Goal: Task Accomplishment & Management: Complete application form

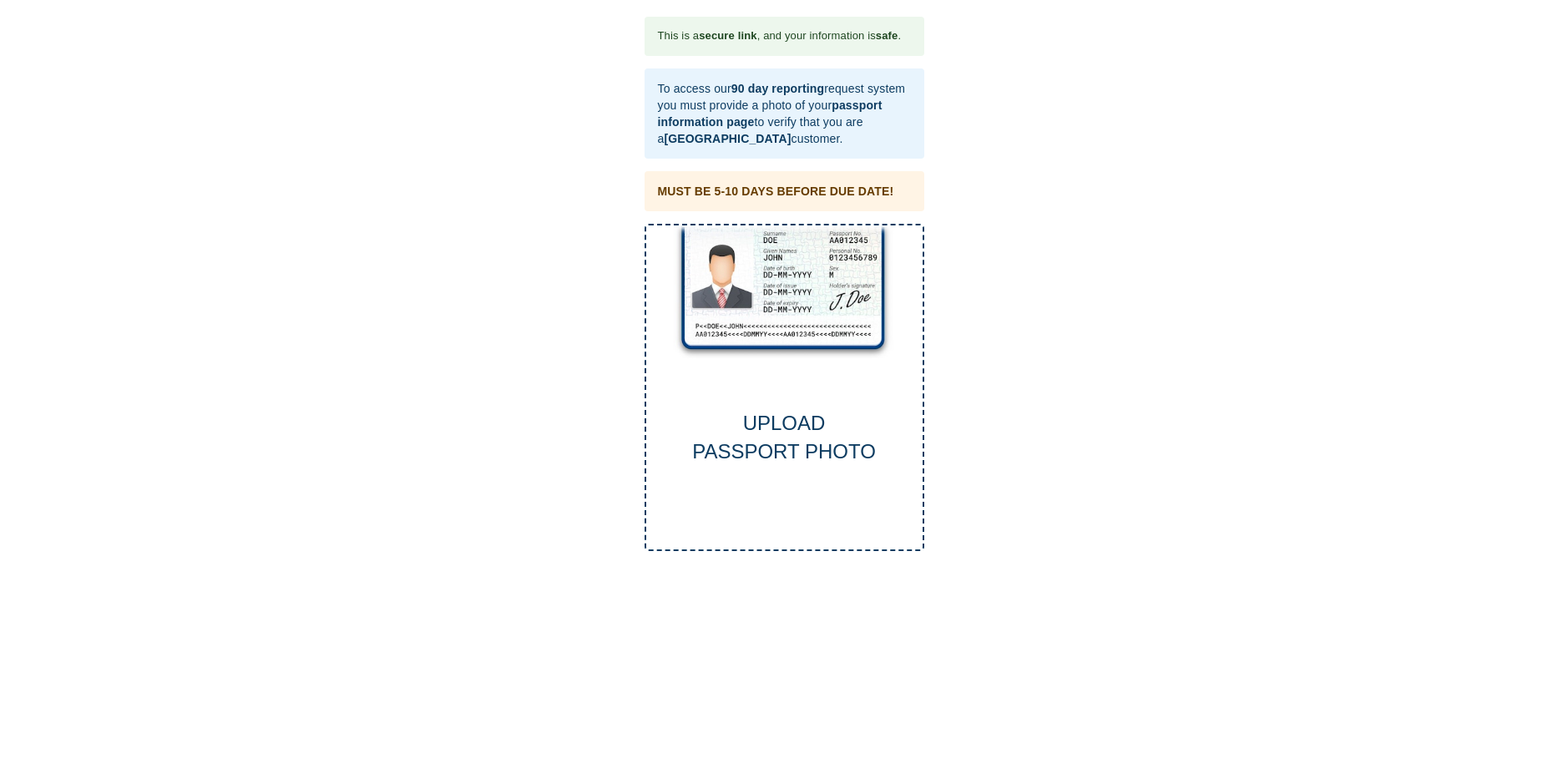
click at [783, 433] on div "UPLOAD PASSPORT PHOTO" at bounding box center [784, 438] width 276 height 58
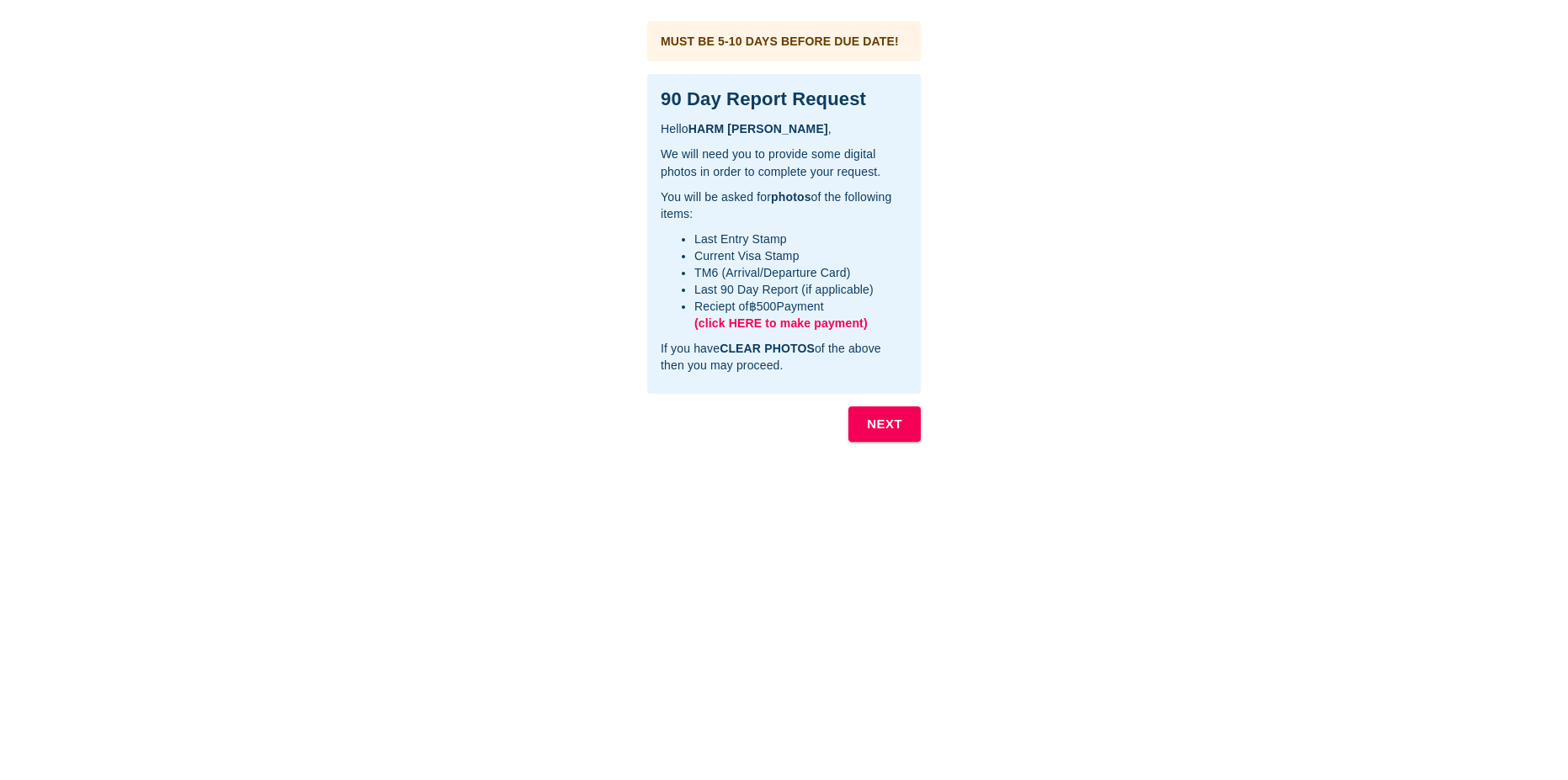
drag, startPoint x: 818, startPoint y: 323, endPoint x: 762, endPoint y: 323, distance: 56.0
click at [762, 323] on span "(click HERE to make payment)" at bounding box center [781, 323] width 174 height 13
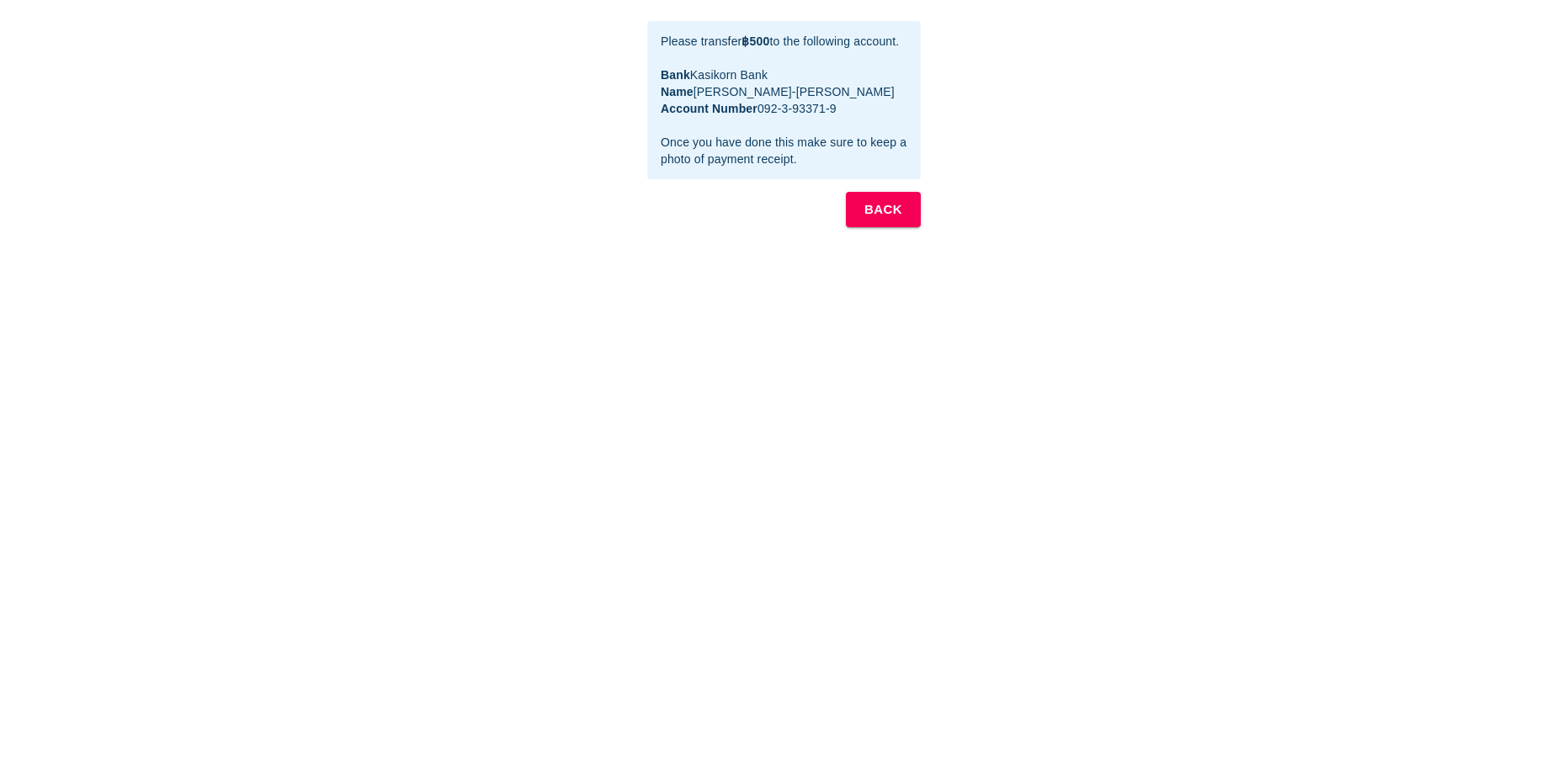
click at [903, 213] on button "BACK" at bounding box center [882, 210] width 75 height 35
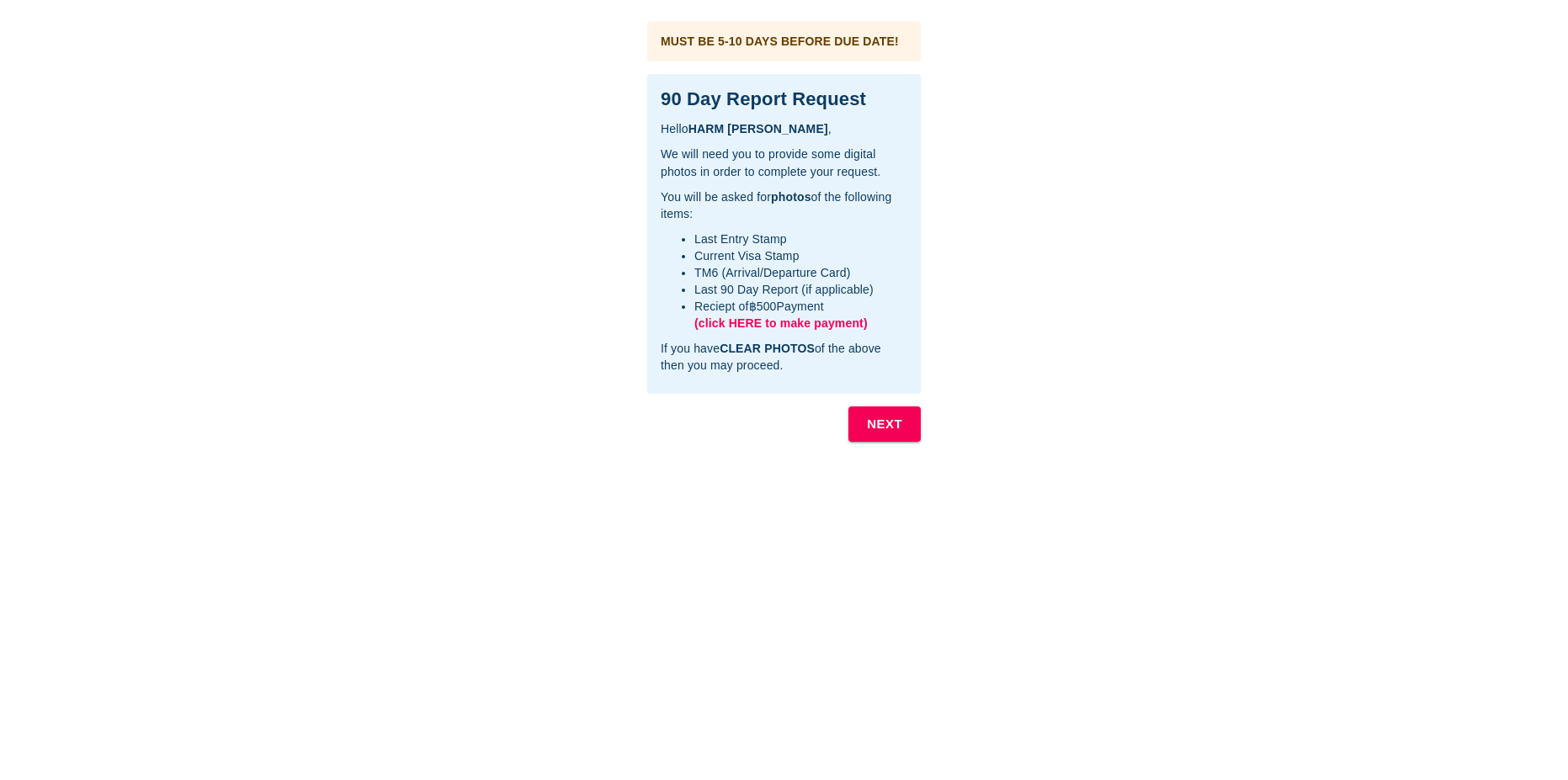
click at [888, 427] on b "NEXT" at bounding box center [884, 424] width 35 height 22
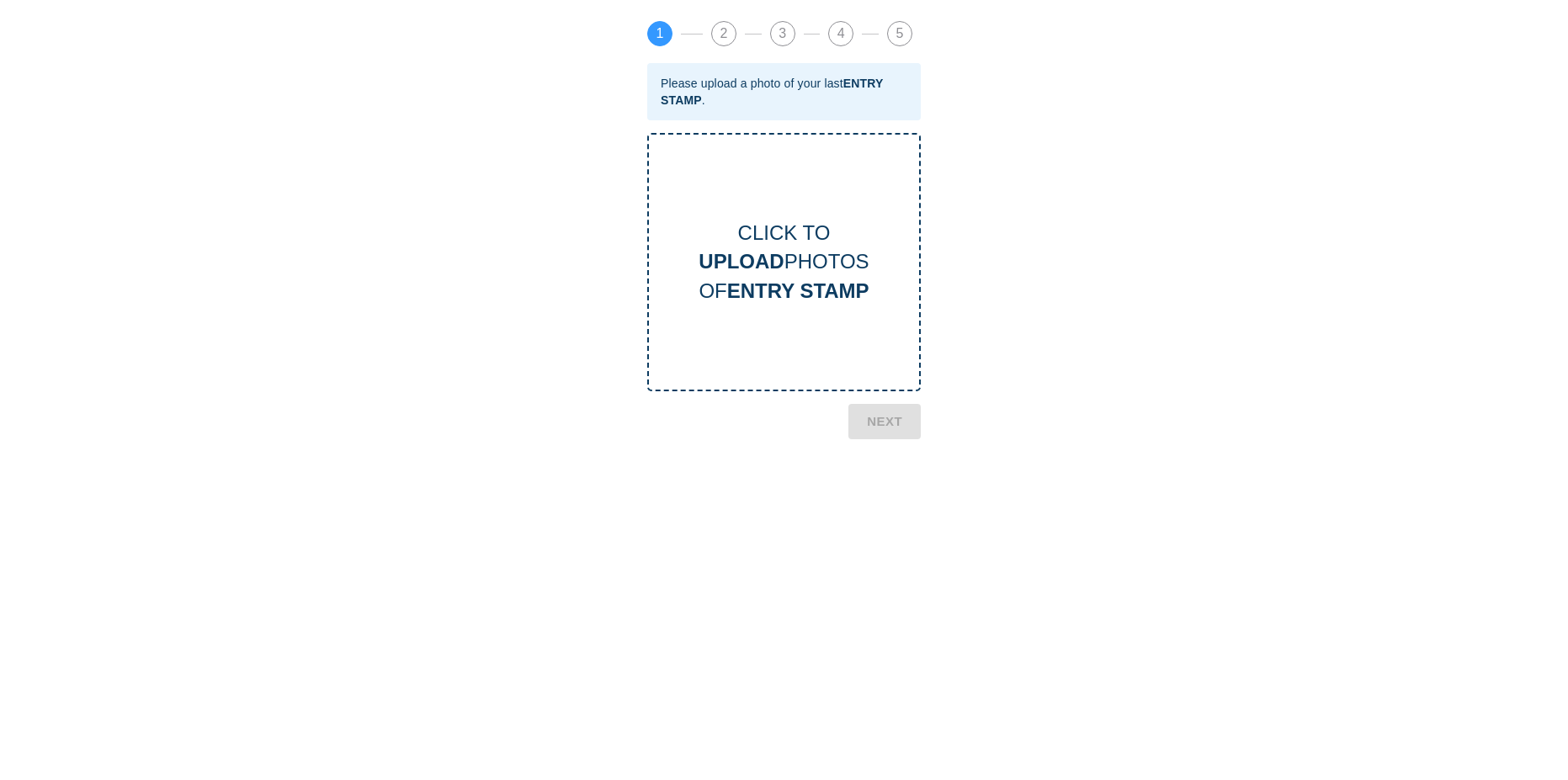
click at [806, 287] on b "ENTRY STAMP" at bounding box center [798, 291] width 142 height 23
click at [804, 260] on div "CLICK TO UPLOAD PHOTOS OF ENTRY STAMP" at bounding box center [784, 262] width 270 height 86
click at [881, 485] on b "NEXT" at bounding box center [884, 485] width 35 height 22
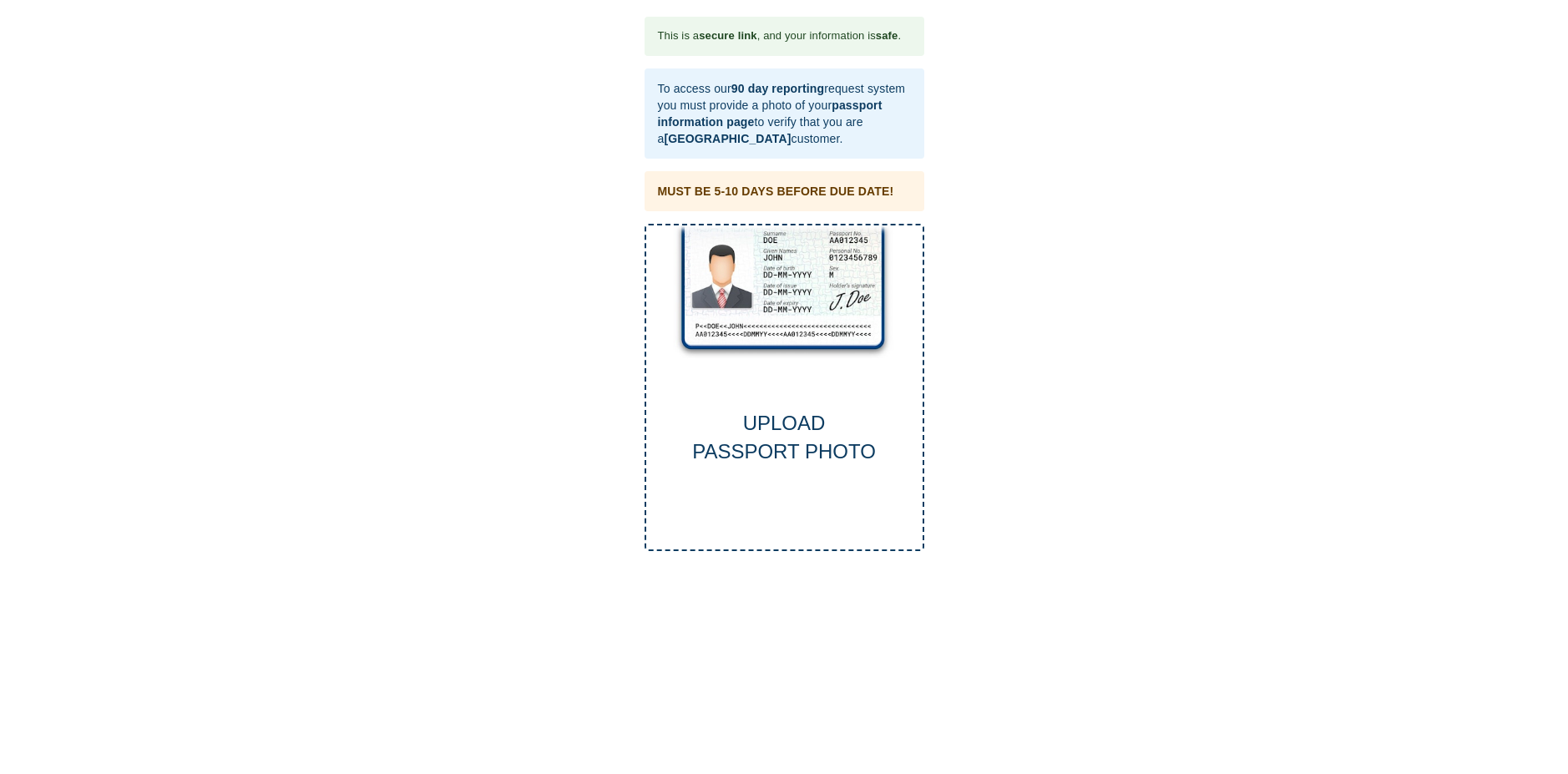
click at [783, 429] on div "UPLOAD PASSPORT PHOTO" at bounding box center [784, 438] width 276 height 58
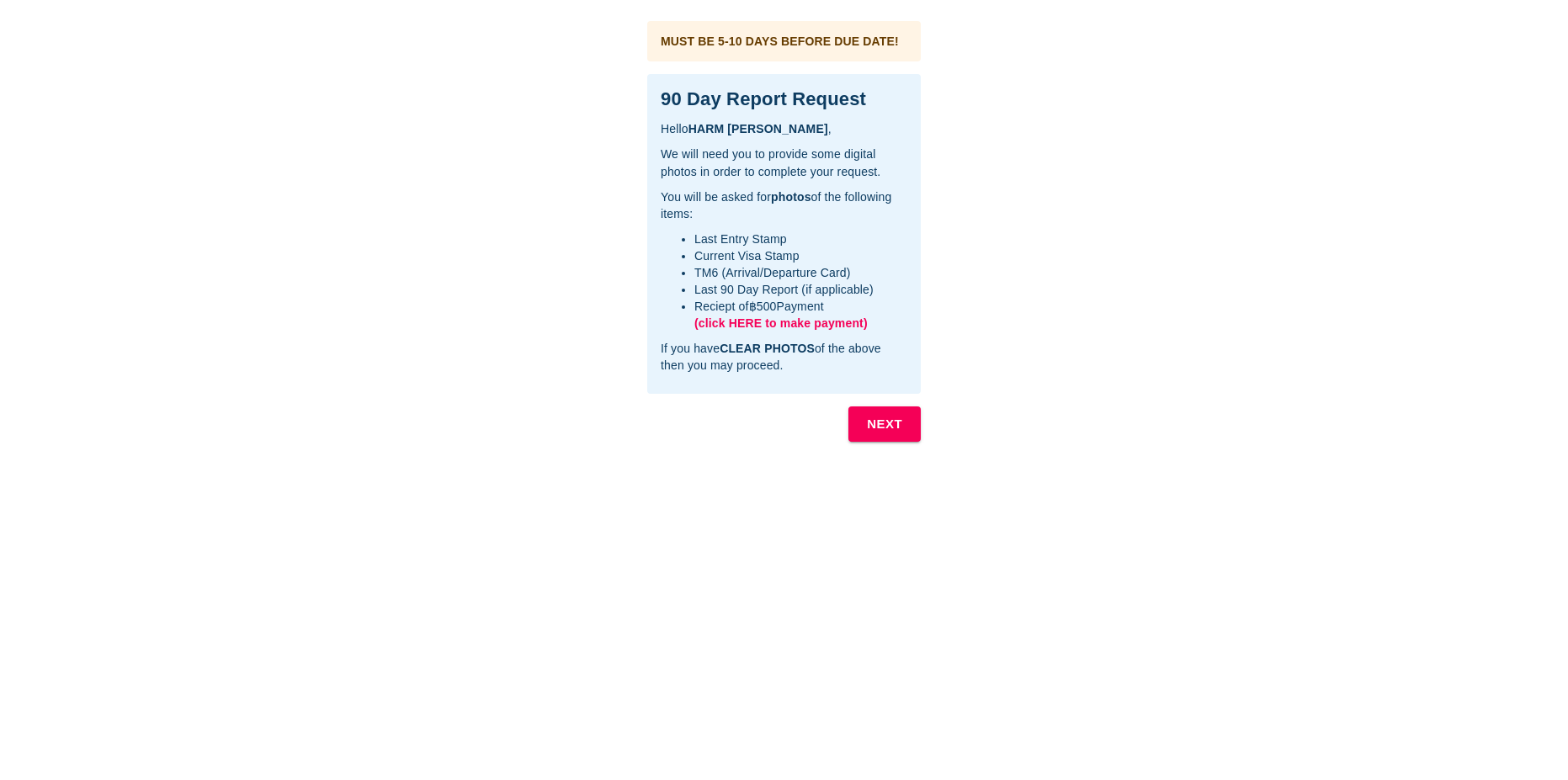
click at [875, 427] on b "NEXT" at bounding box center [884, 424] width 35 height 22
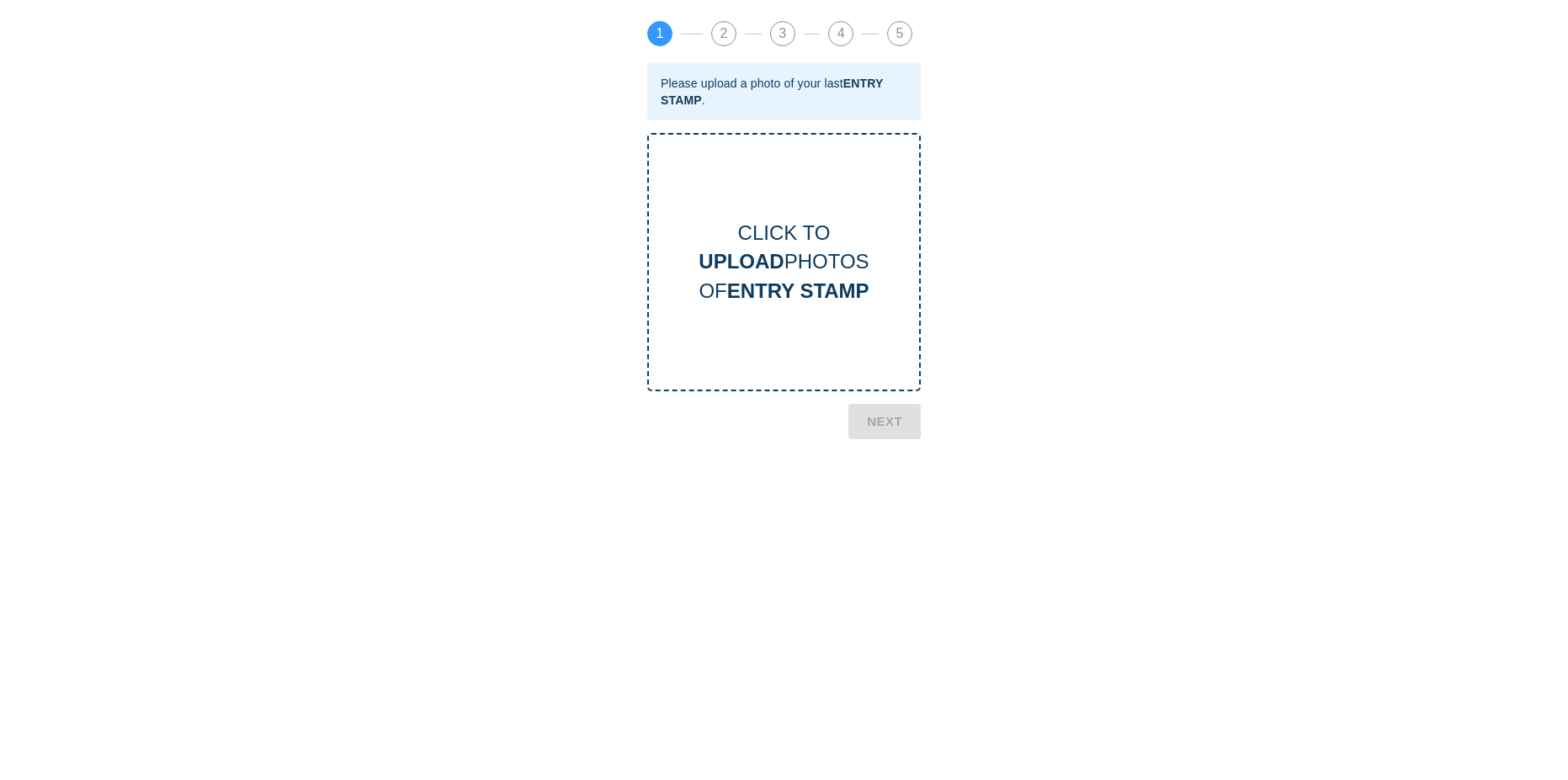
click at [786, 284] on b "ENTRY STAMP" at bounding box center [798, 291] width 142 height 23
click at [892, 489] on b "NEXT" at bounding box center [884, 492] width 35 height 22
click at [791, 269] on div "CLICK TO UPLOAD PHOTOS OF CURRENT VISA" at bounding box center [784, 262] width 270 height 86
click at [881, 510] on b "NEXT" at bounding box center [884, 509] width 35 height 22
click at [801, 293] on b "TM6 CARD" at bounding box center [798, 291] width 104 height 23
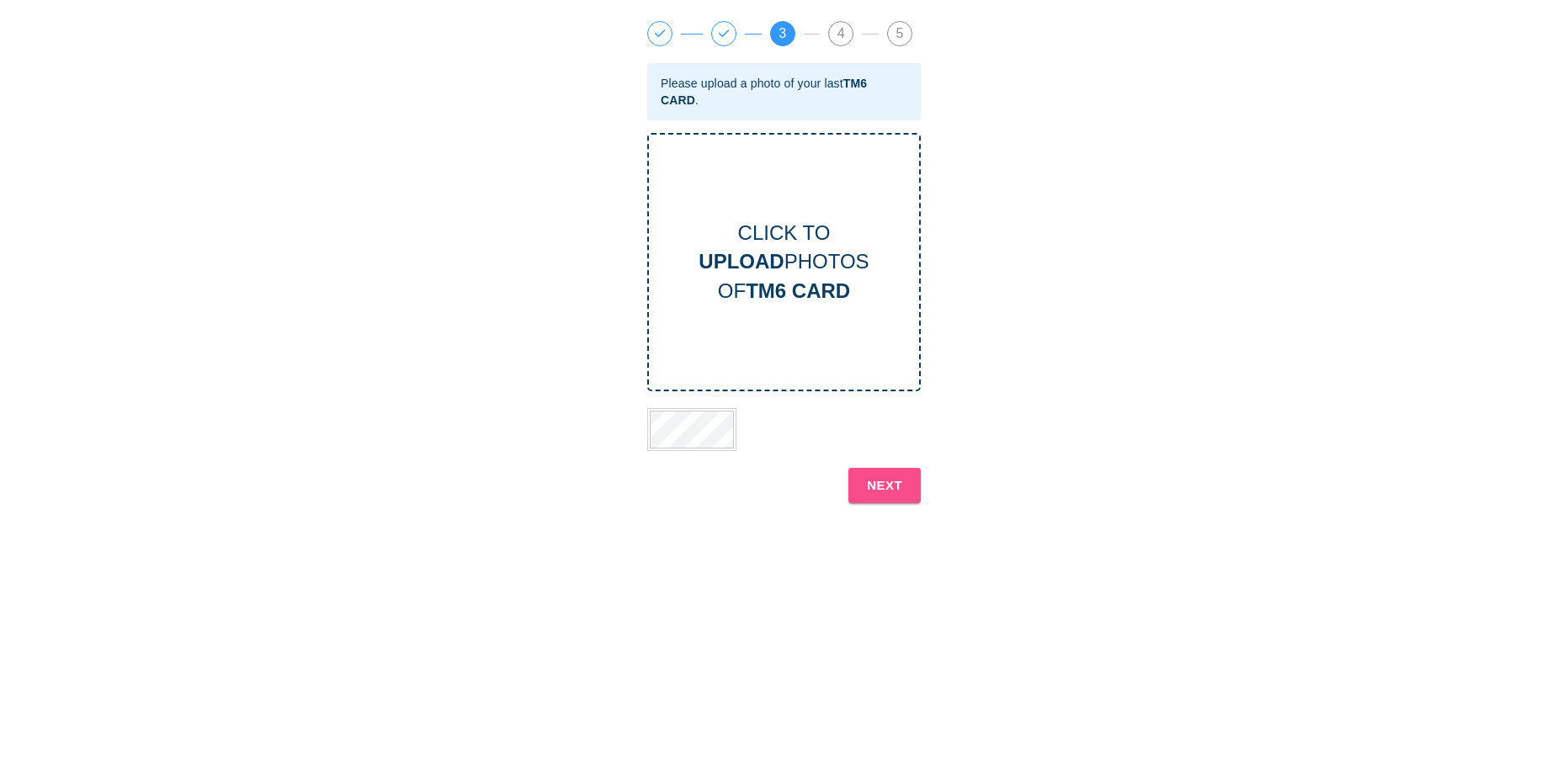
click at [893, 493] on b "NEXT" at bounding box center [884, 485] width 35 height 22
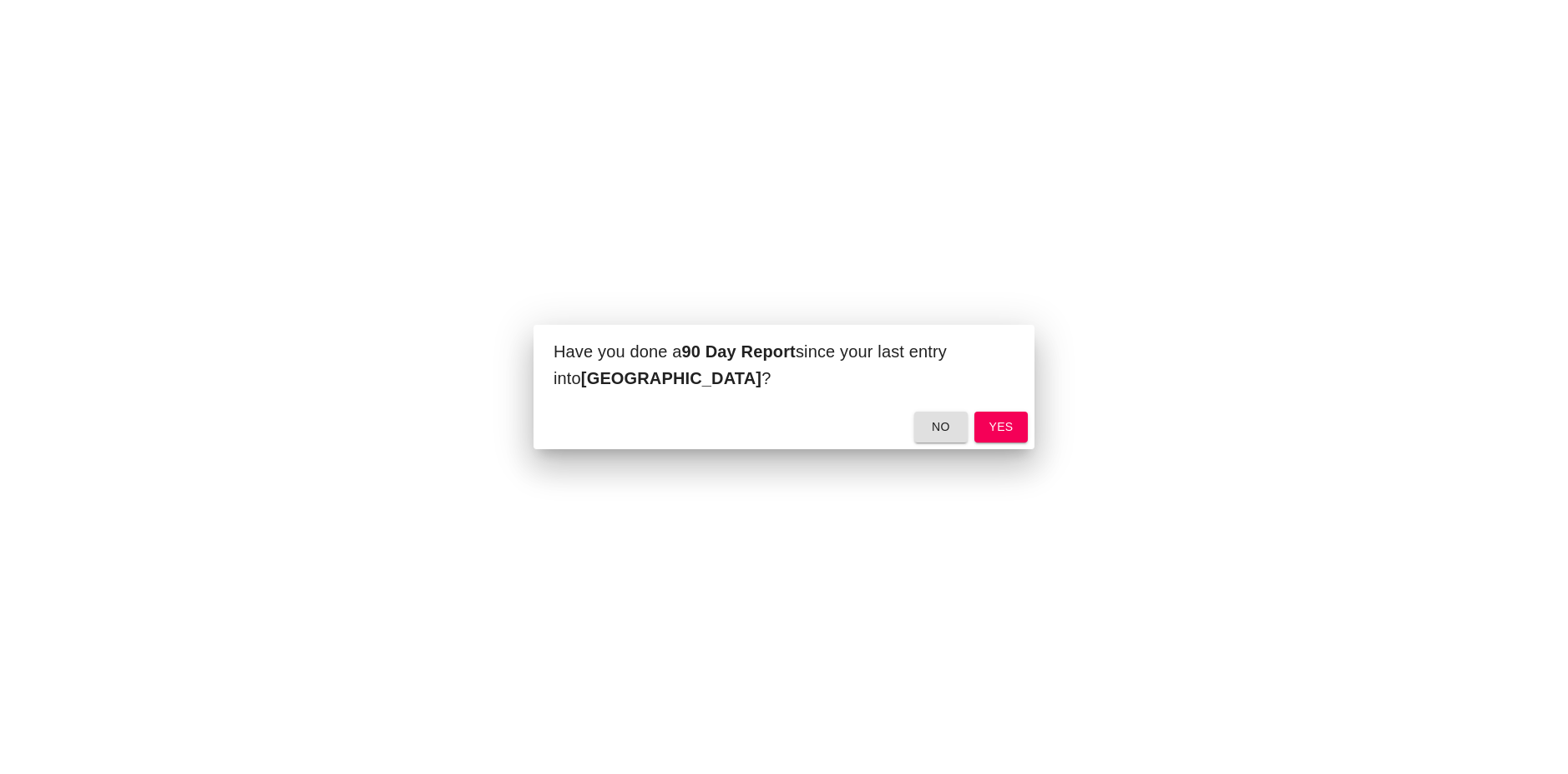
click at [1007, 429] on span "yes" at bounding box center [1000, 427] width 27 height 21
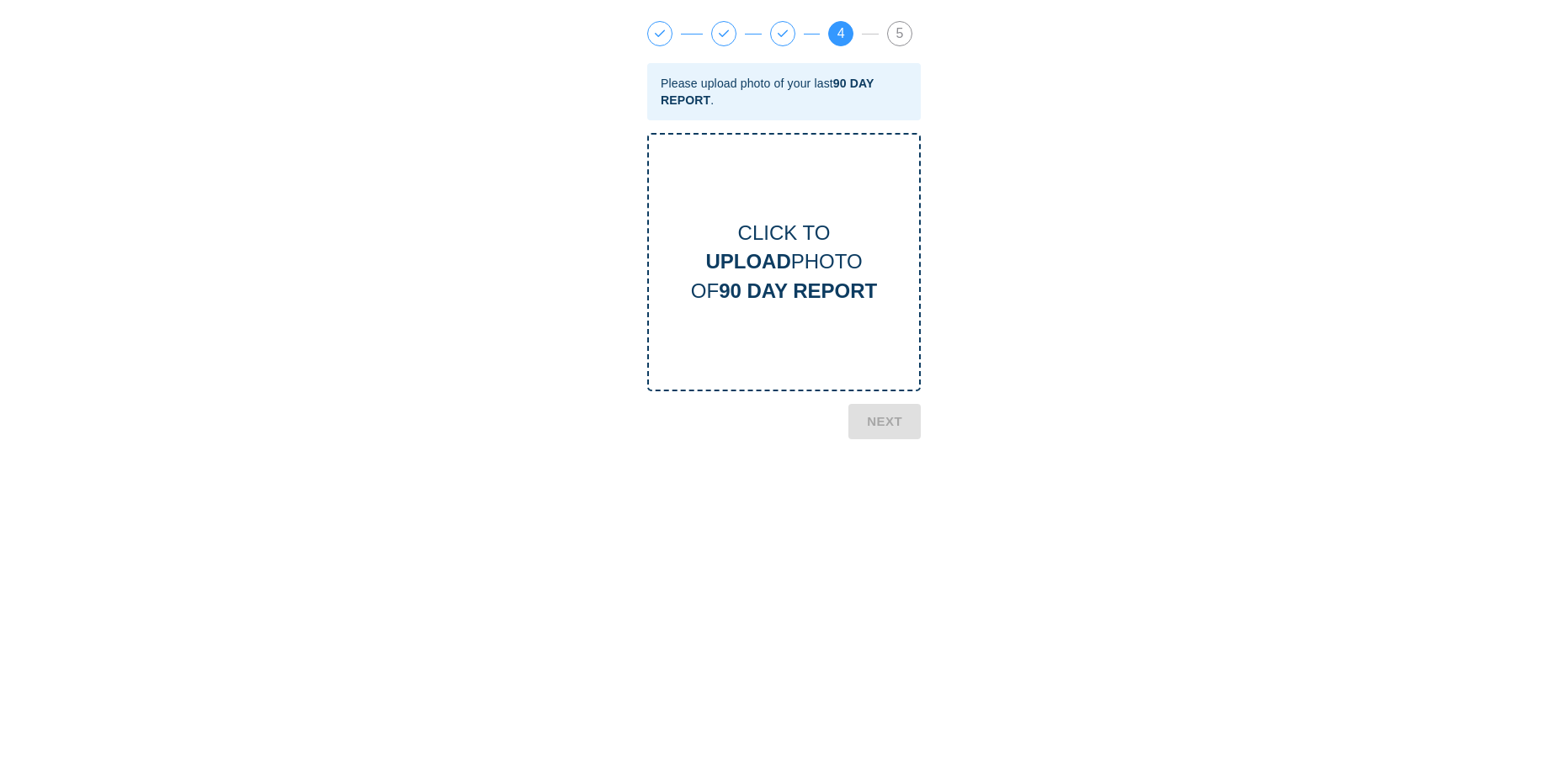
click at [791, 288] on b "90 DAY REPORT" at bounding box center [797, 291] width 158 height 23
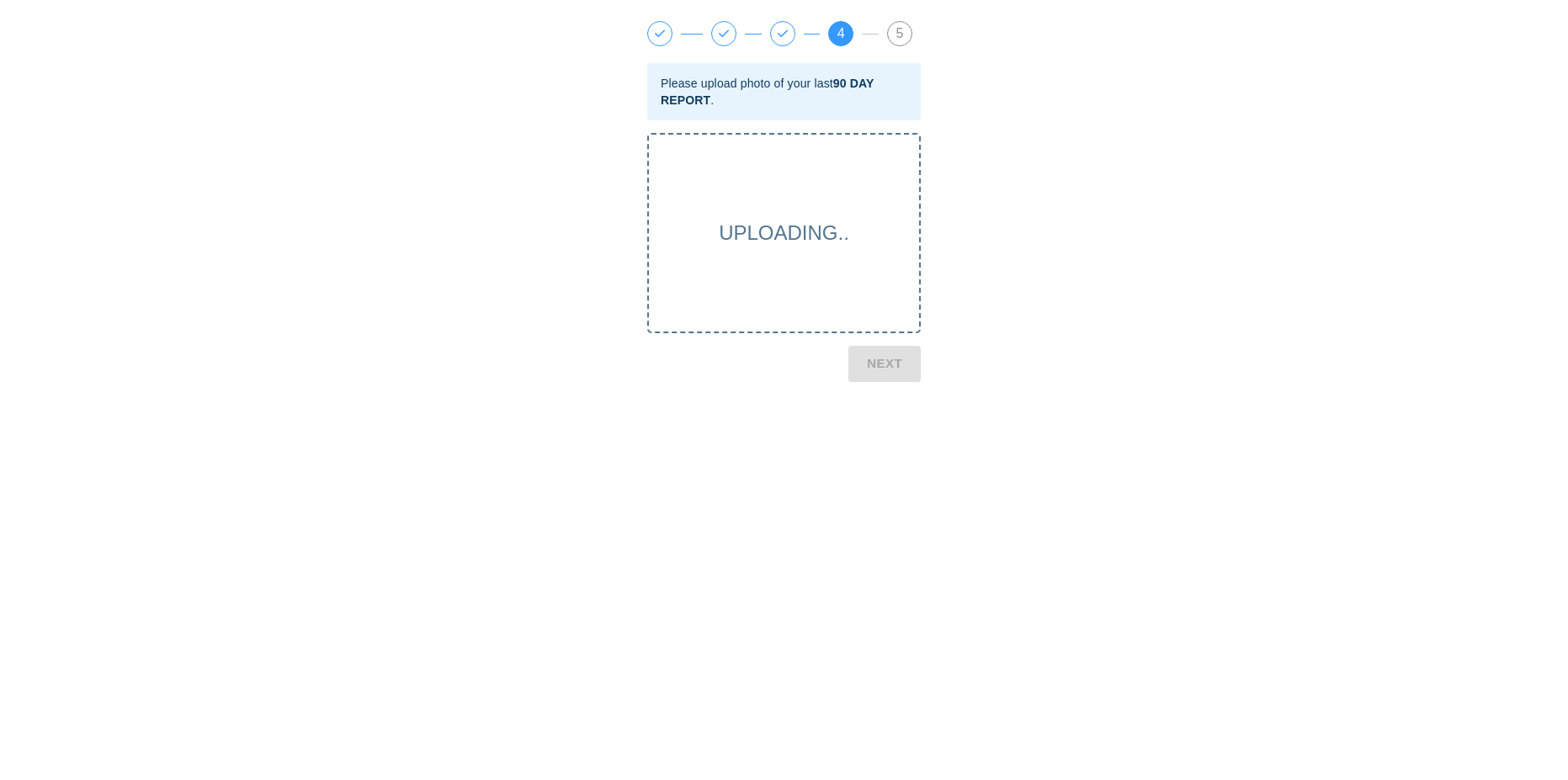
click at [780, 245] on div "UPLOADING.." at bounding box center [784, 233] width 273 height 200
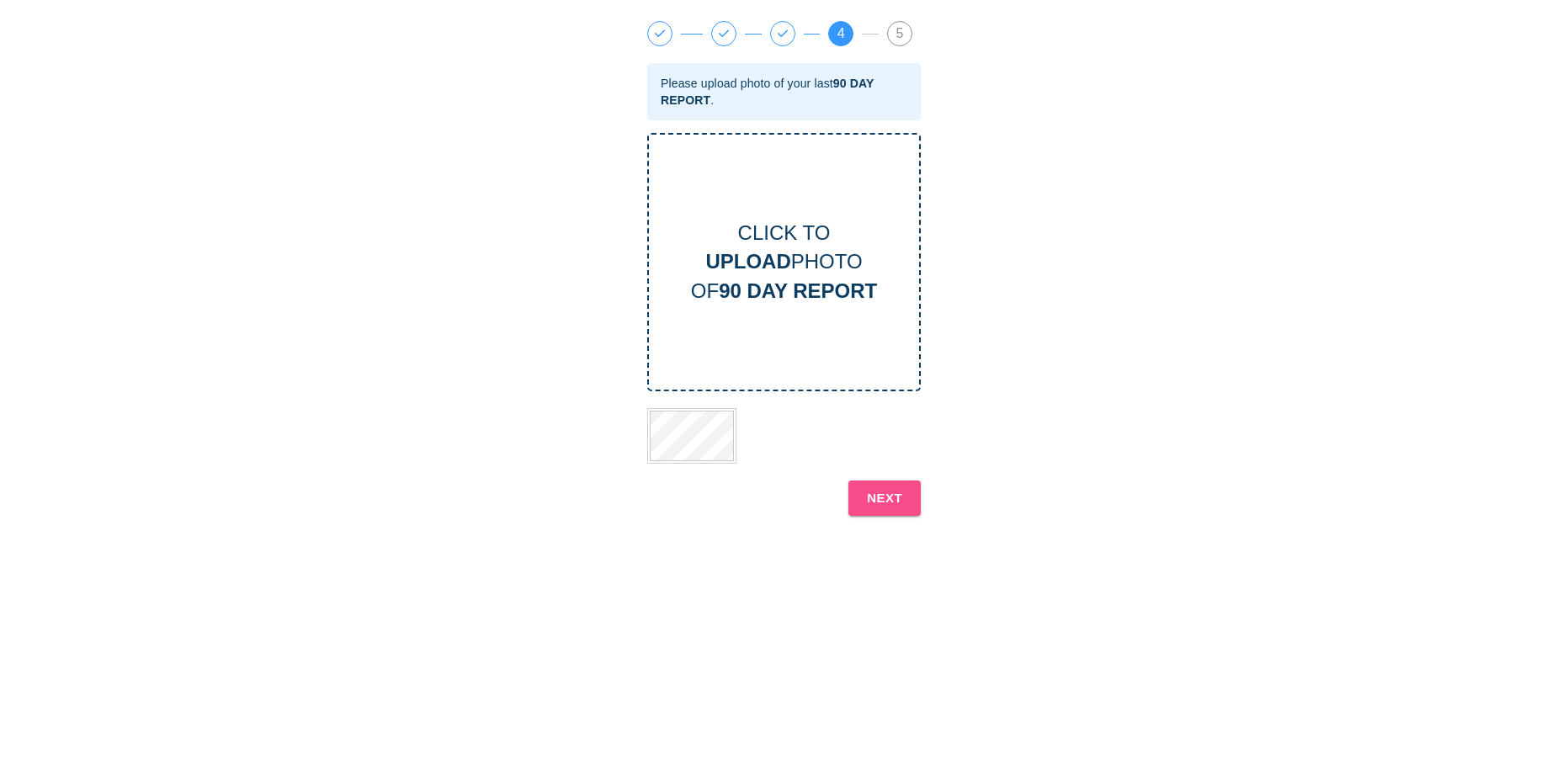
click at [886, 497] on b "NEXT" at bounding box center [884, 498] width 35 height 22
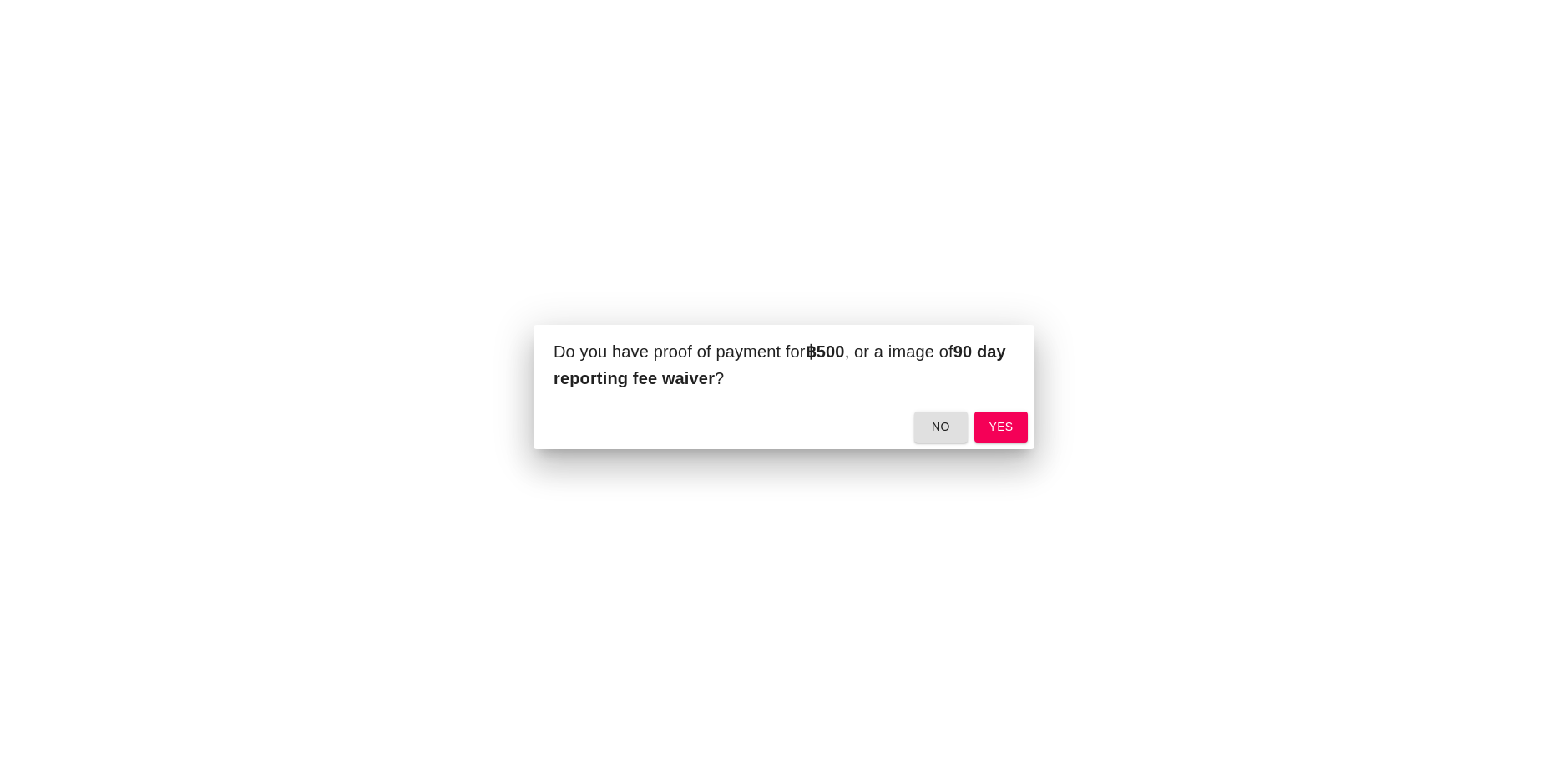
click at [999, 427] on span "yes" at bounding box center [1000, 427] width 27 height 21
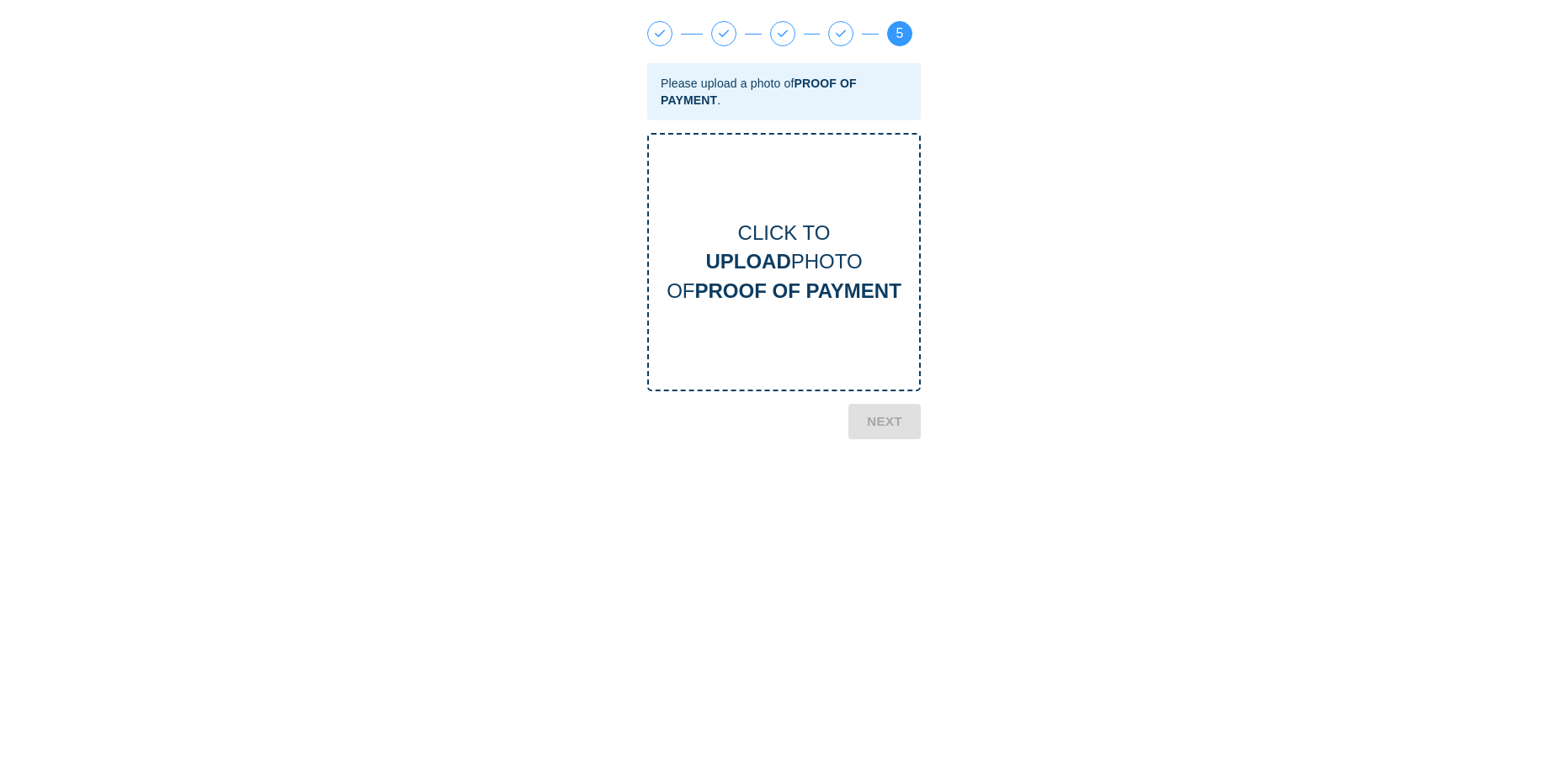
click at [798, 284] on b "PROOF OF PAYMENT" at bounding box center [798, 291] width 206 height 23
click at [882, 505] on b "NEXT" at bounding box center [884, 507] width 35 height 22
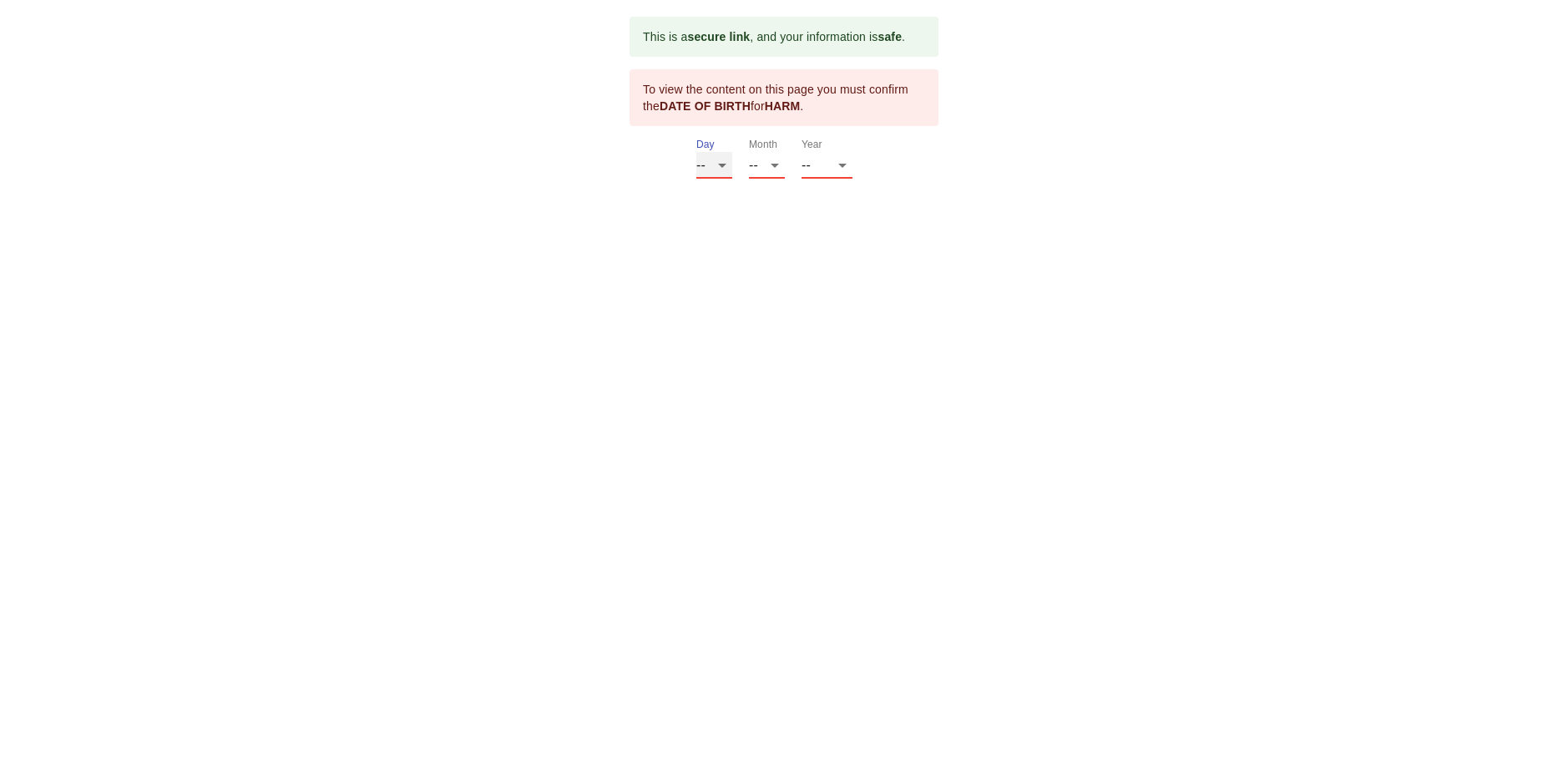
select select "19"
click at [696, 152] on select "-- 01 02 03 04 05 06 07 08 09 10 11 12 13 14 15 16 17 18 19 20 21 22 23 24 25 2…" at bounding box center [714, 165] width 36 height 27
select select "01"
click at [749, 152] on select "-- 01 02 03 04 05 06 07 08 09 10 11 12" at bounding box center [766, 165] width 36 height 27
click at [835, 161] on select "-- 2025 2024 2023 2022 2021 2020 2019 2018 2017 2016 2015 2014 2013 2012 2011 2…" at bounding box center [826, 165] width 51 height 27
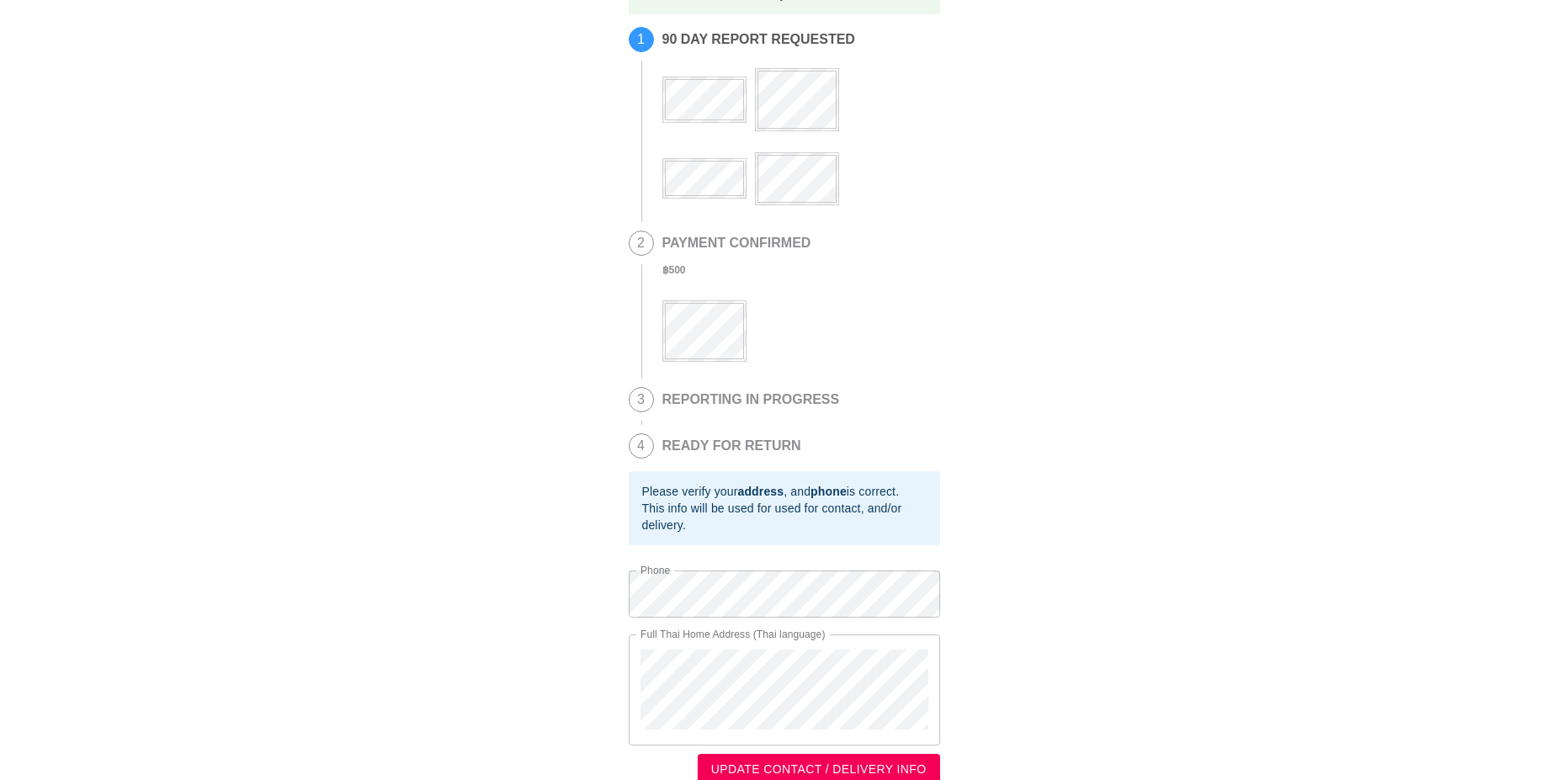
scroll to position [65, 0]
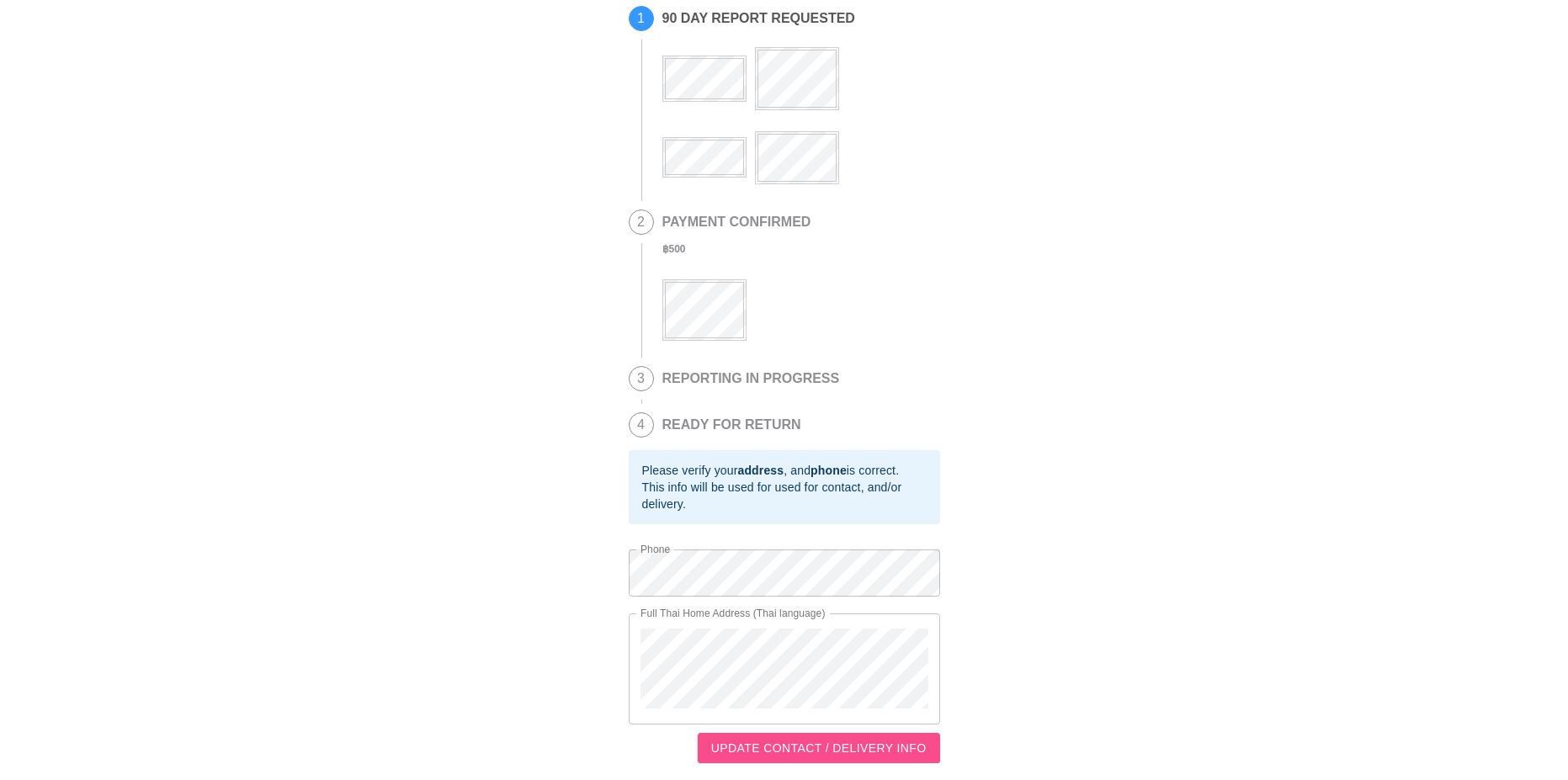
click at [804, 751] on span "UPDATE CONTACT / DELIVERY INFO" at bounding box center [819, 748] width 215 height 21
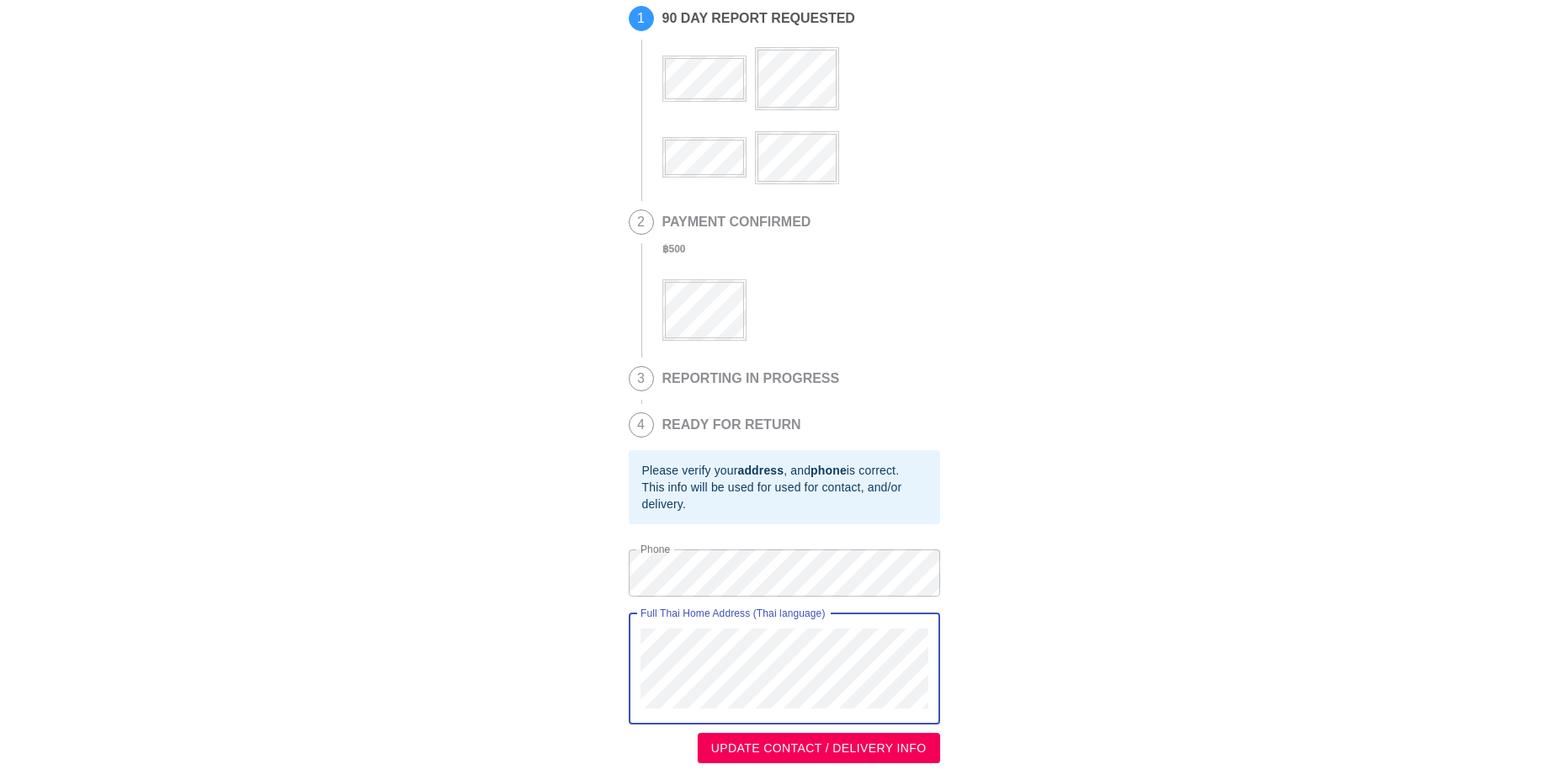
scroll to position [33, 0]
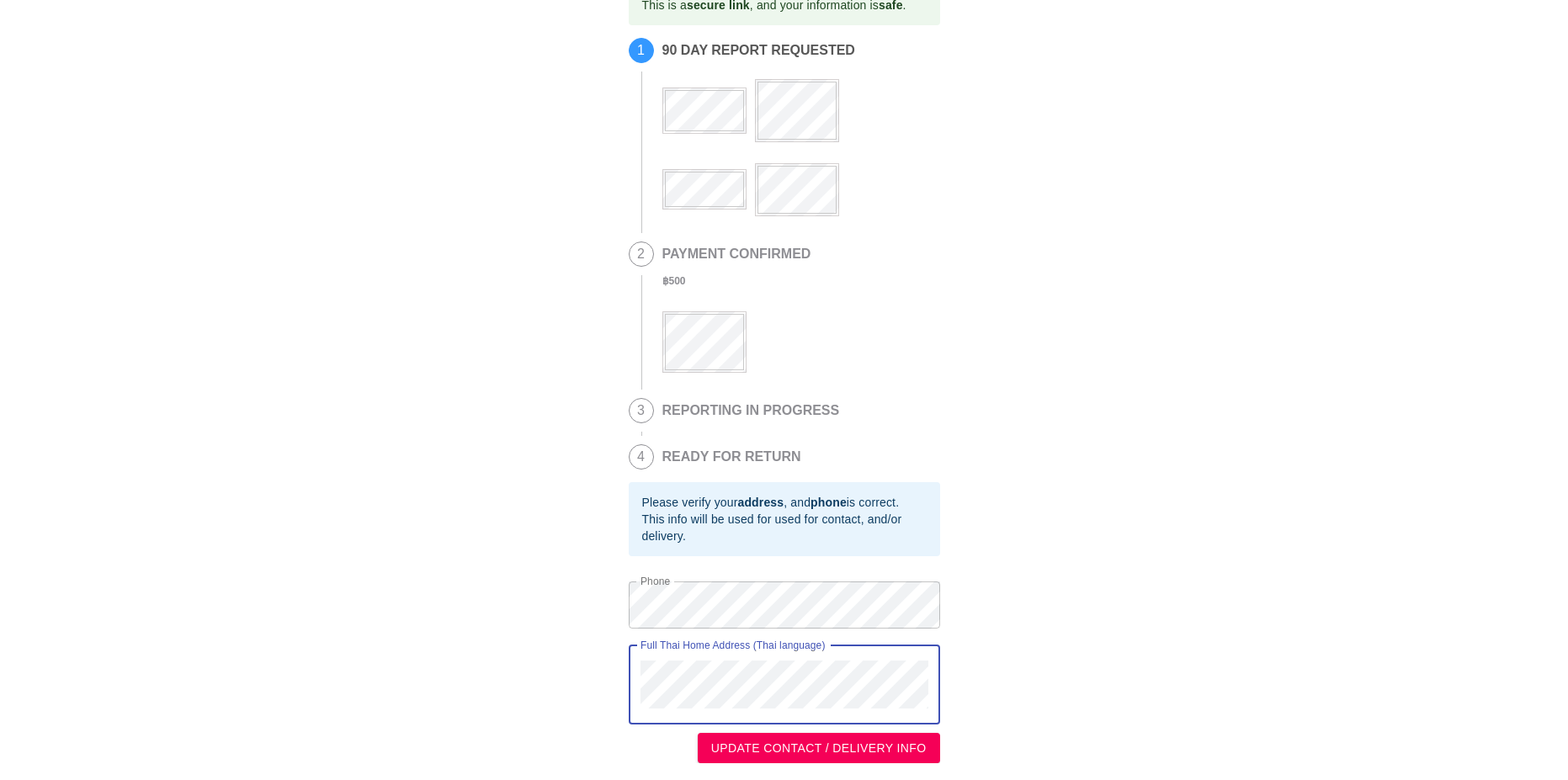
click at [673, 646] on div "Full Thai Home Address (Thai language)" at bounding box center [784, 685] width 311 height 79
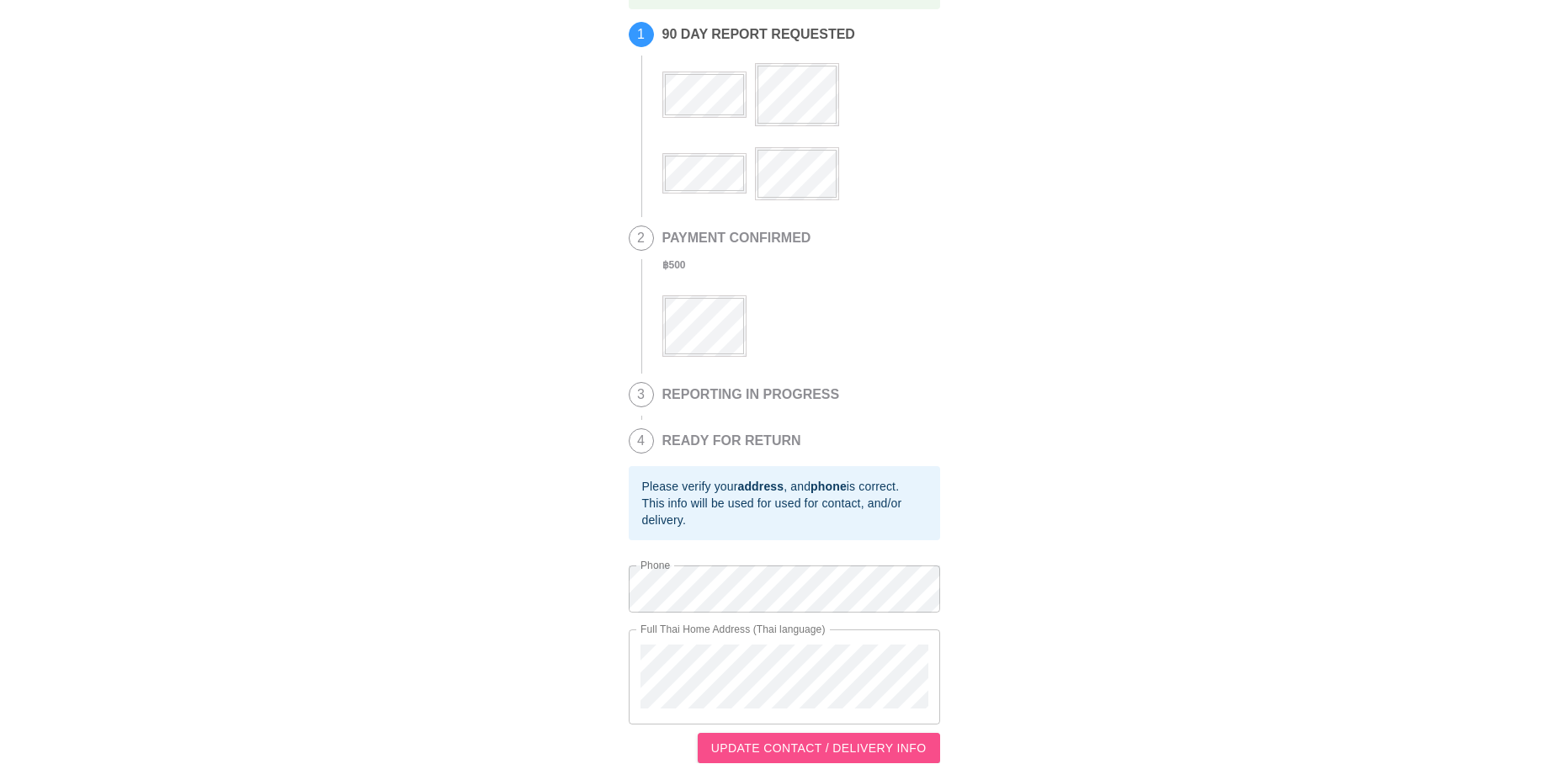
click at [813, 751] on span "UPDATE CONTACT / DELIVERY INFO" at bounding box center [819, 748] width 215 height 21
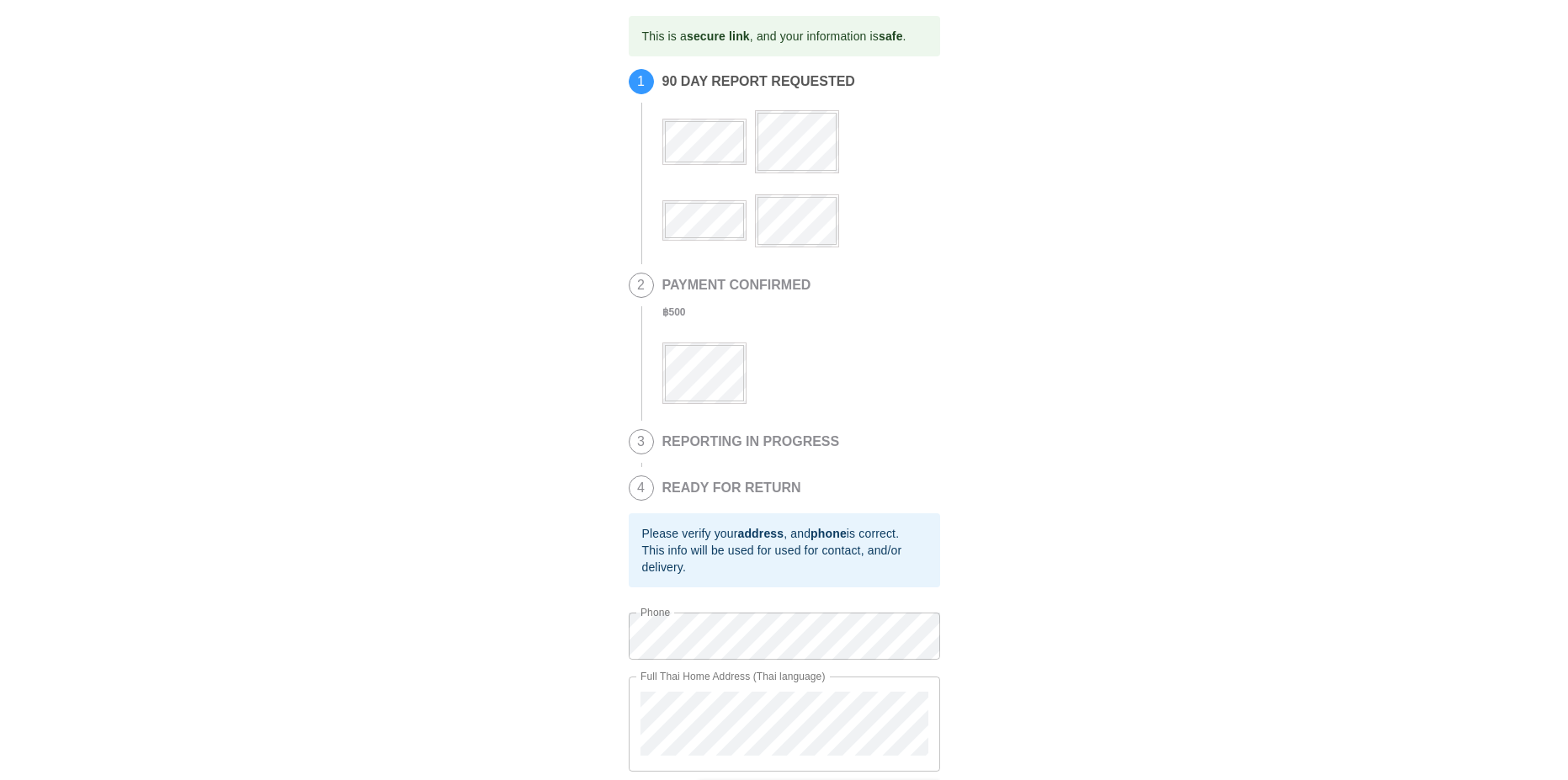
scroll to position [49, 0]
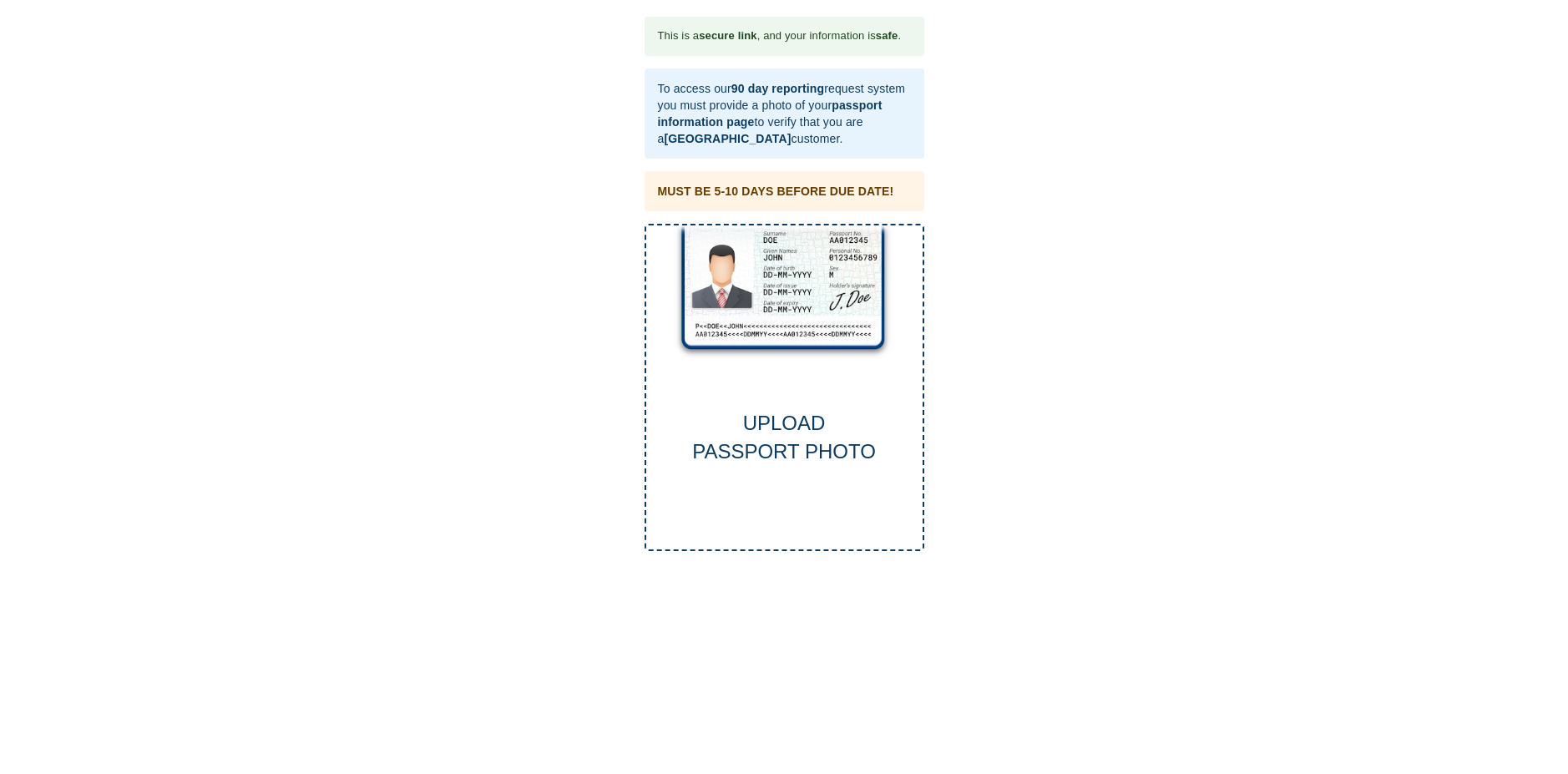
click at [791, 428] on div "UPLOAD PASSPORT PHOTO" at bounding box center [784, 438] width 276 height 58
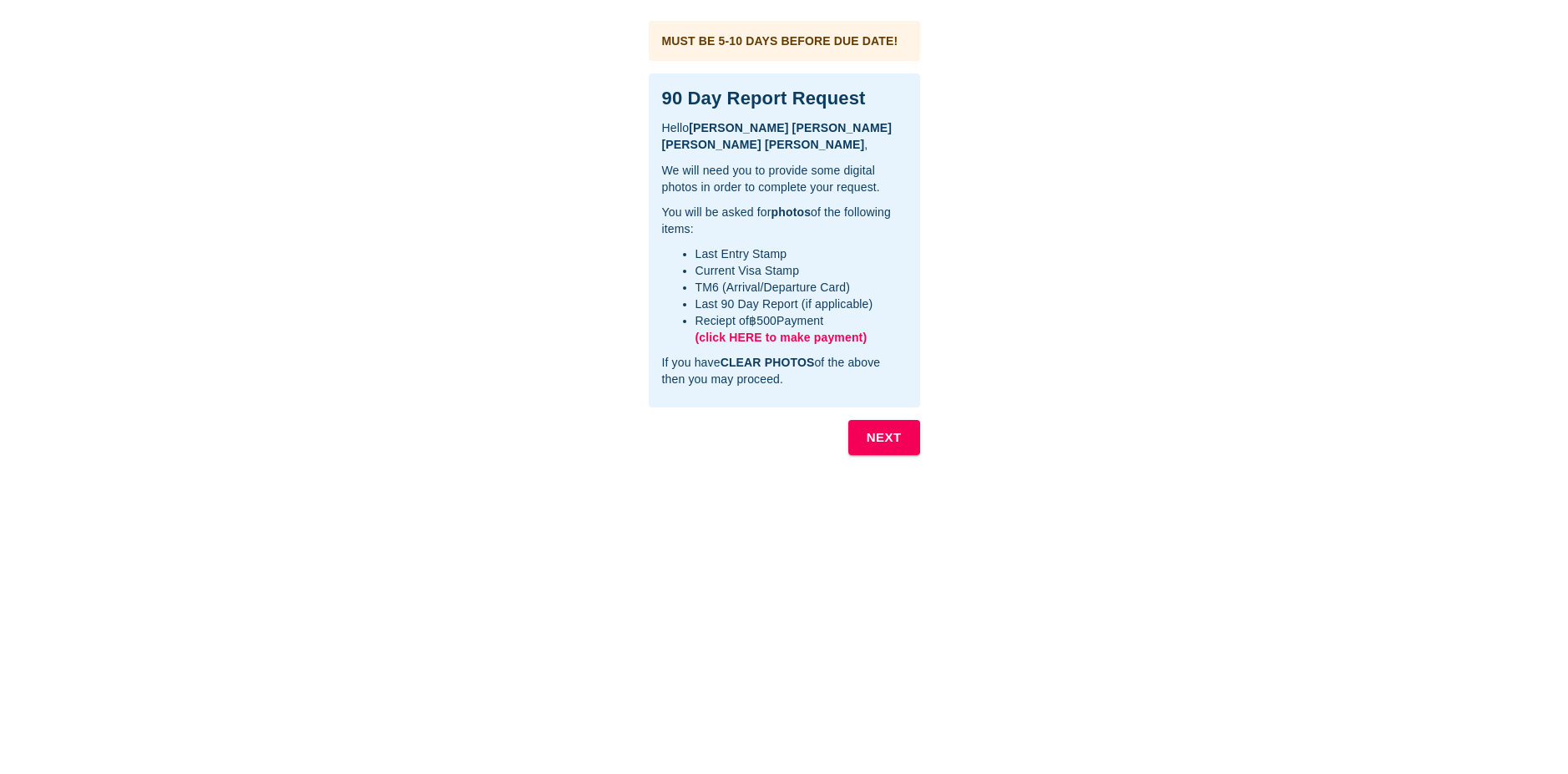
click at [889, 435] on b "NEXT" at bounding box center [884, 437] width 35 height 22
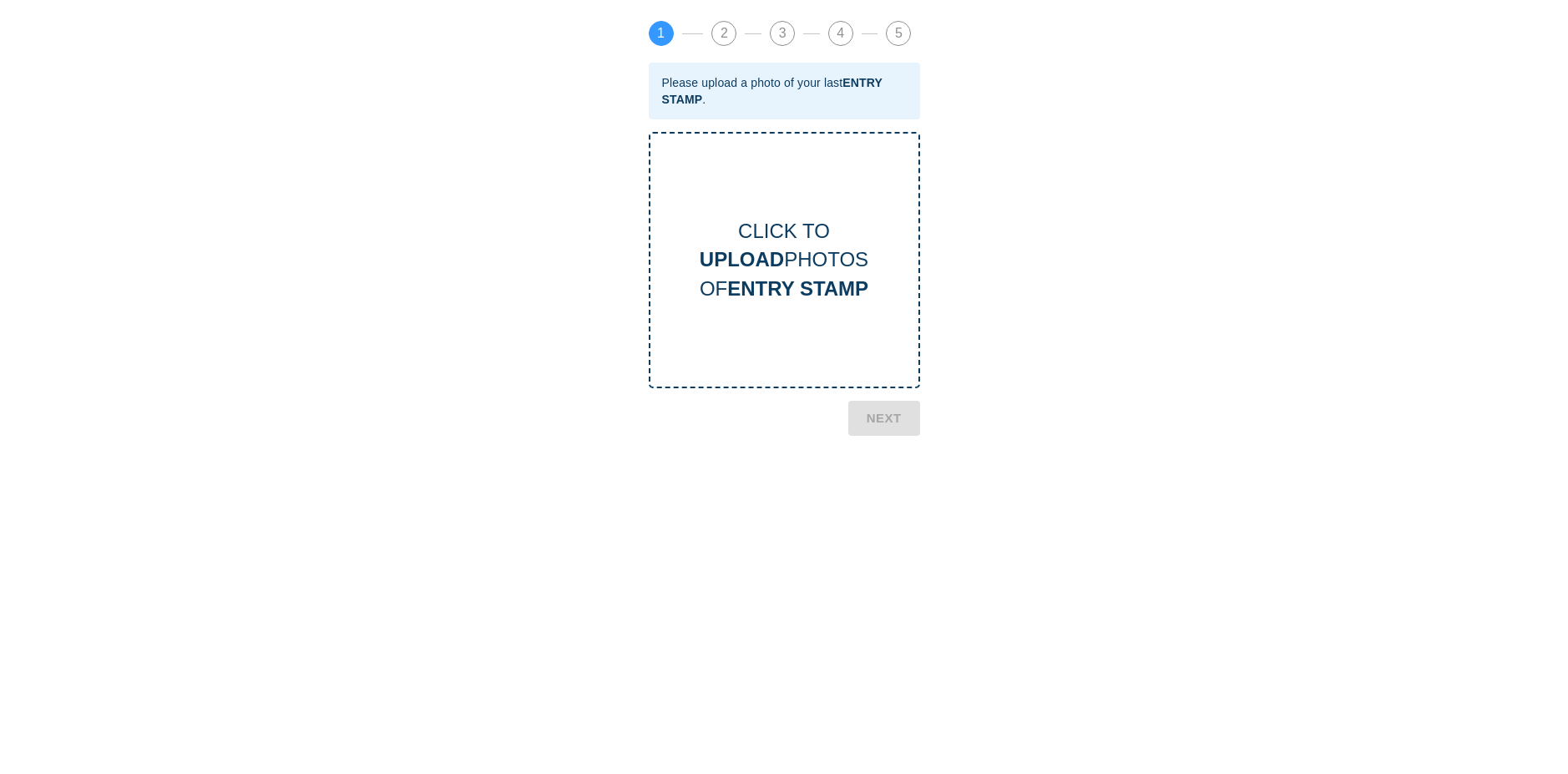
click at [775, 273] on div "CLICK TO UPLOAD PHOTOS OF ENTRY STAMP" at bounding box center [784, 260] width 268 height 86
click at [889, 560] on b "NEXT" at bounding box center [884, 558] width 35 height 22
click at [779, 273] on div "CLICK TO UPLOAD PHOTOS OF CURRENT VISA" at bounding box center [784, 260] width 268 height 86
click at [890, 552] on b "NEXT" at bounding box center [884, 558] width 35 height 22
click at [806, 284] on b "TM6 CARD" at bounding box center [798, 289] width 103 height 23
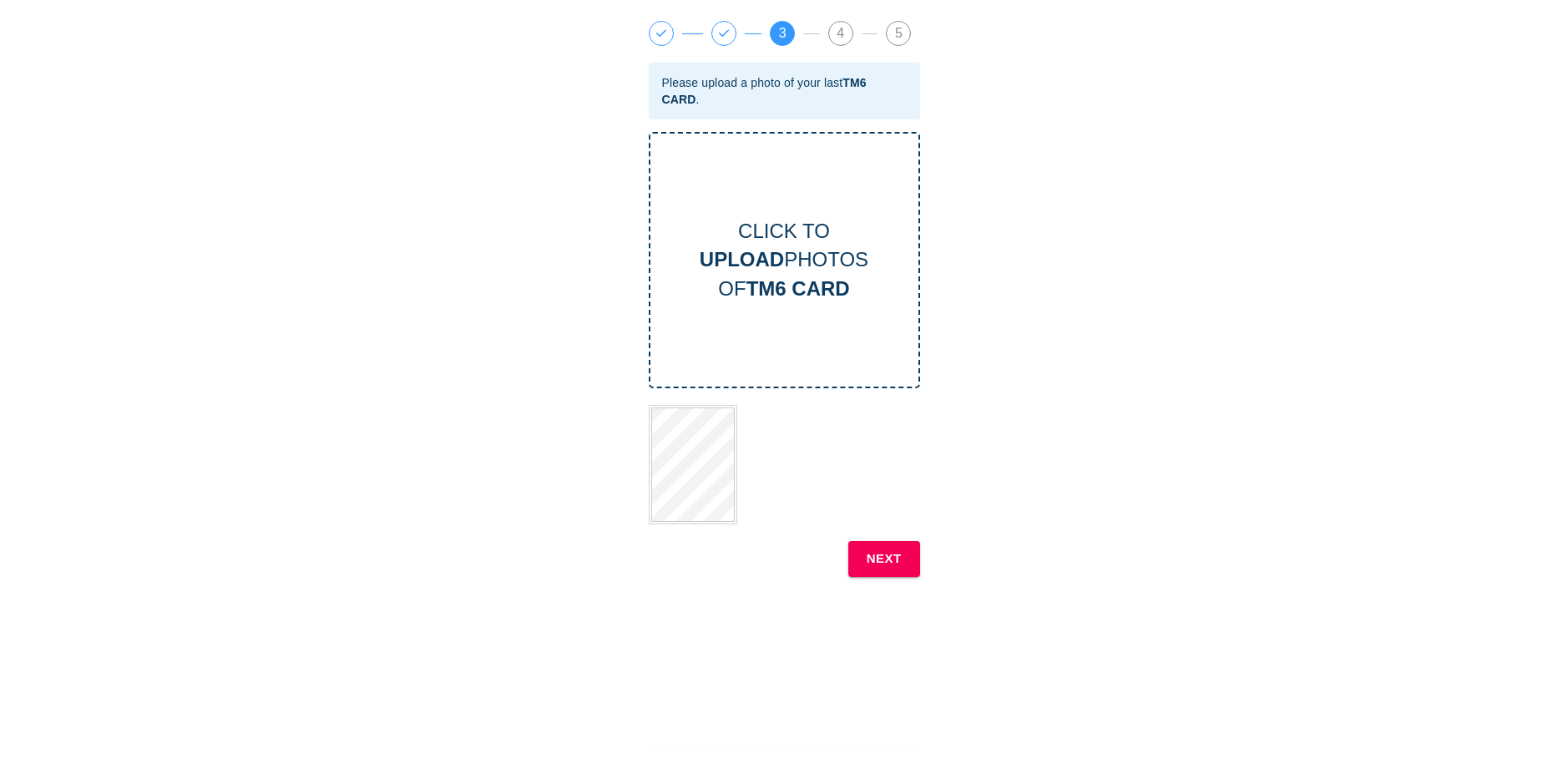
click at [877, 554] on b "NEXT" at bounding box center [884, 558] width 35 height 22
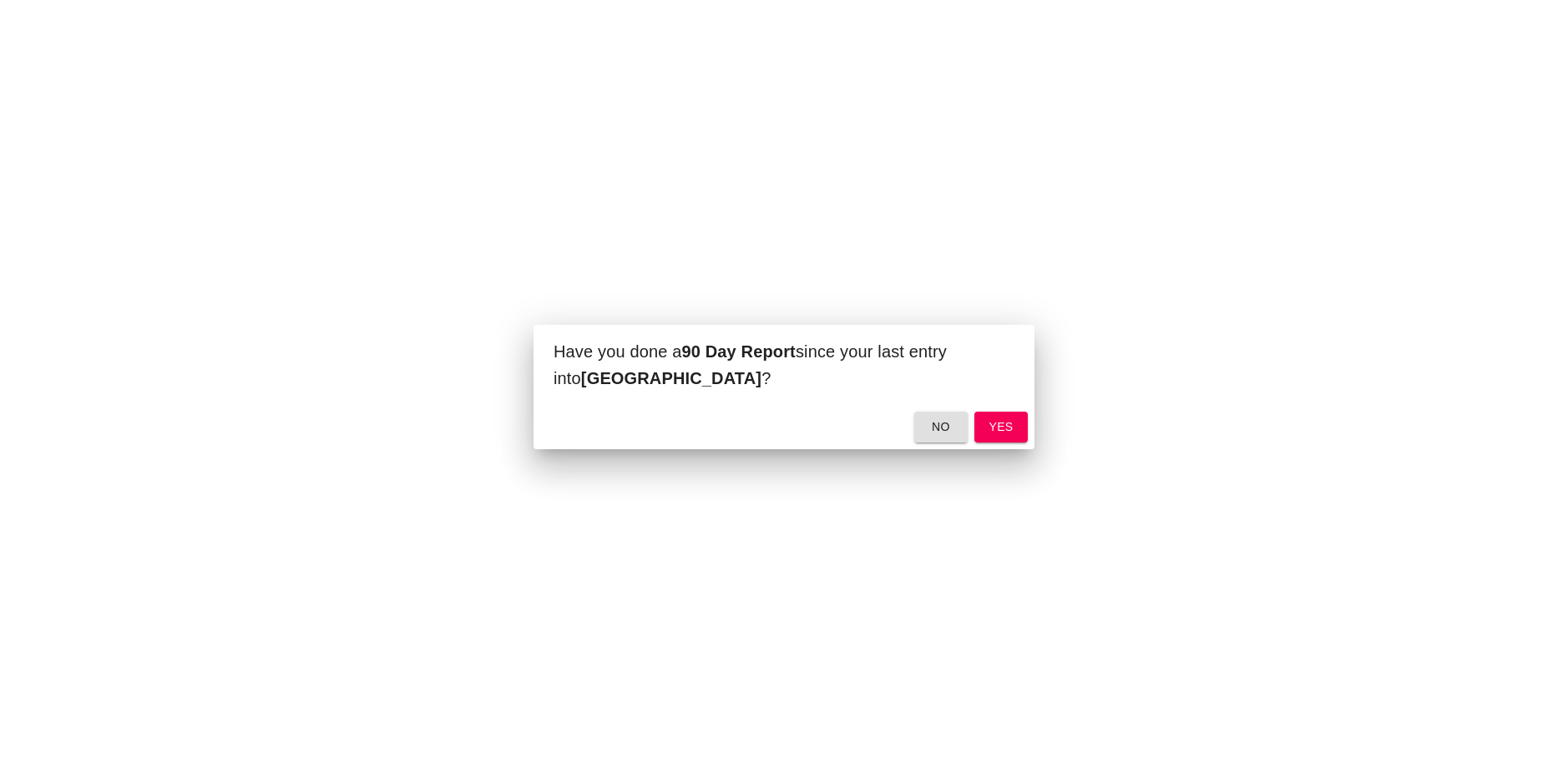
click at [1003, 429] on span "yes" at bounding box center [1000, 427] width 27 height 21
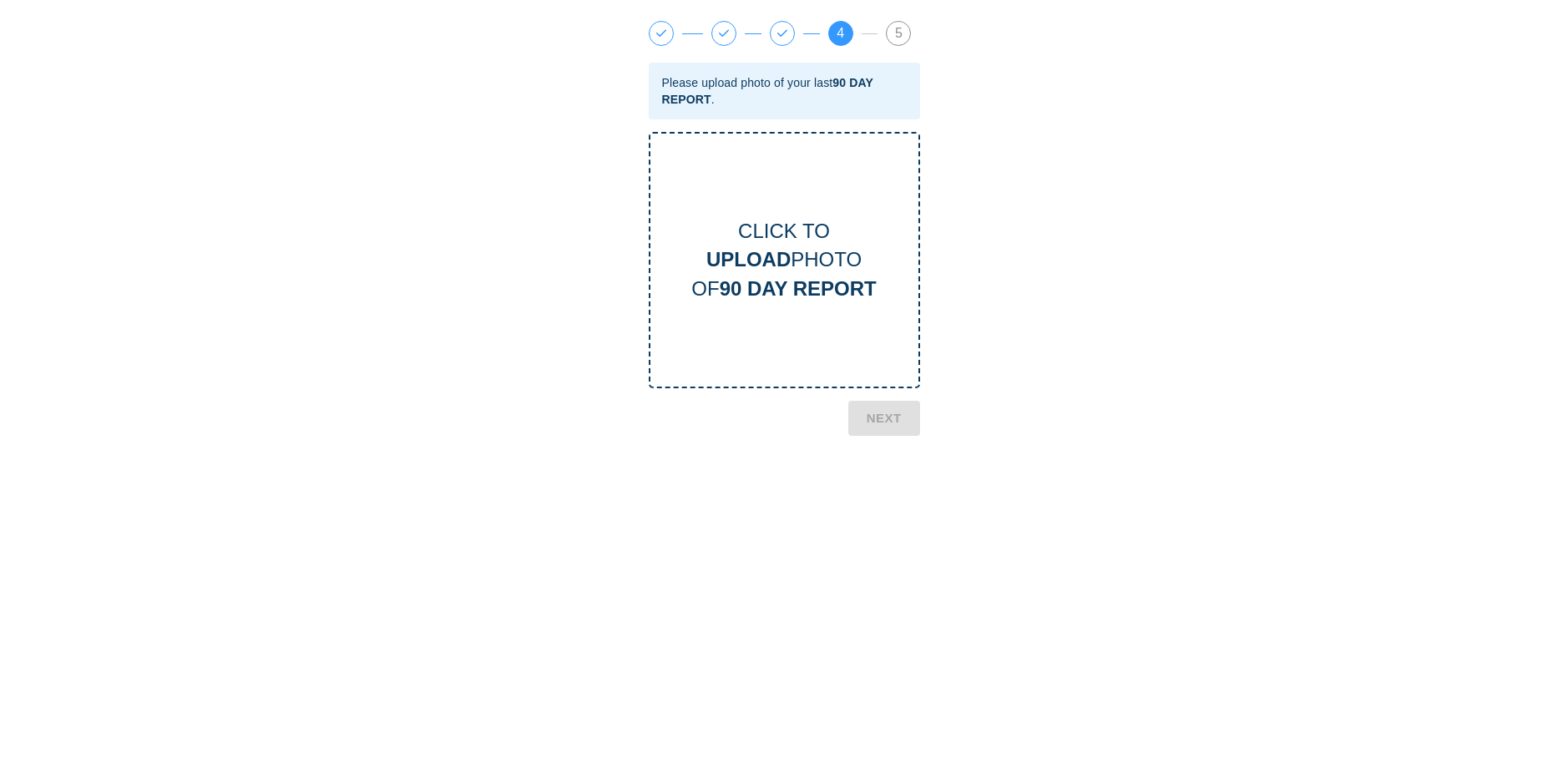
click at [803, 286] on b "90 DAY REPORT" at bounding box center [798, 289] width 157 height 23
click at [879, 489] on b "NEXT" at bounding box center [884, 489] width 35 height 22
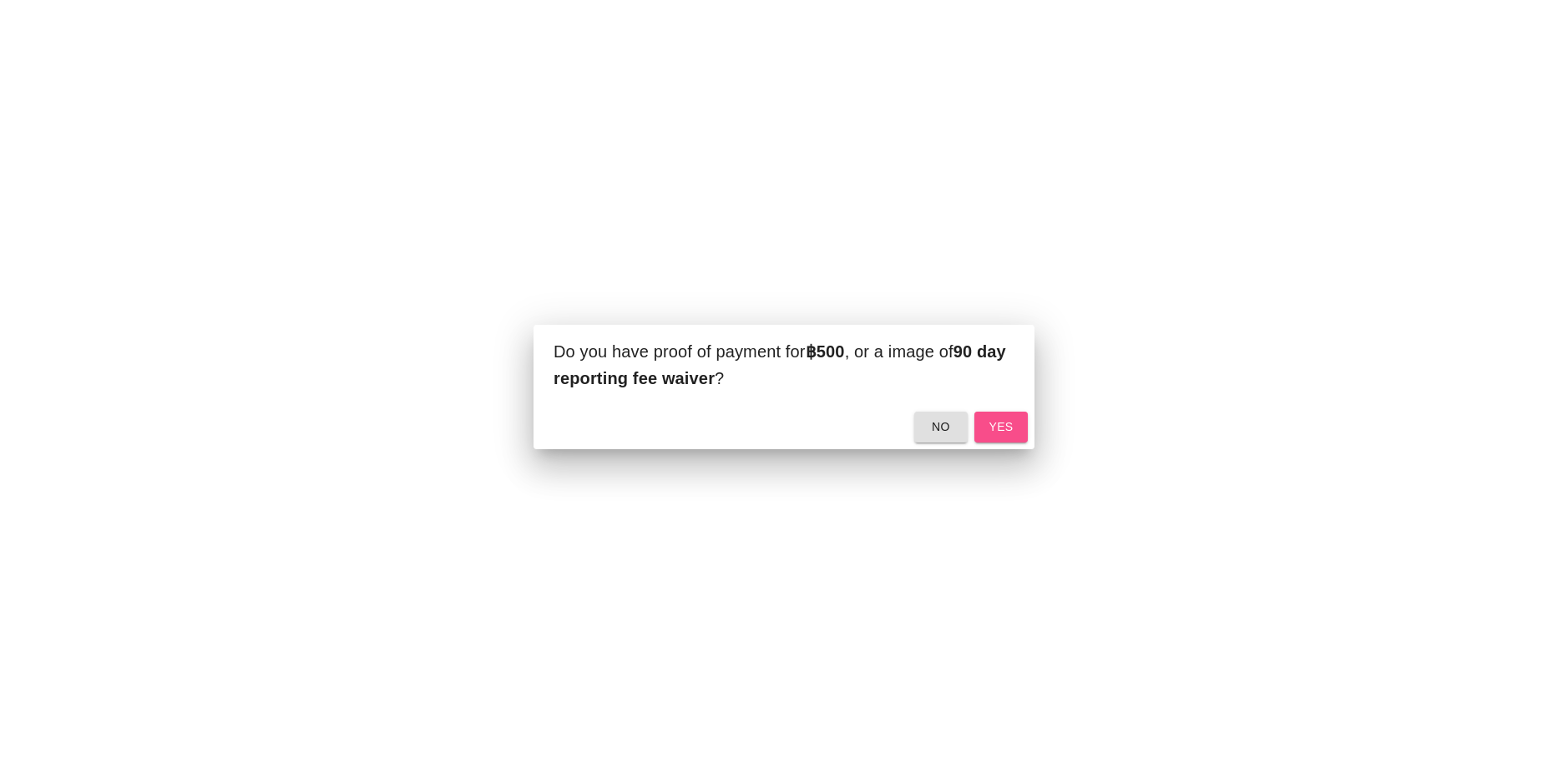
click at [1003, 427] on span "yes" at bounding box center [1000, 427] width 27 height 21
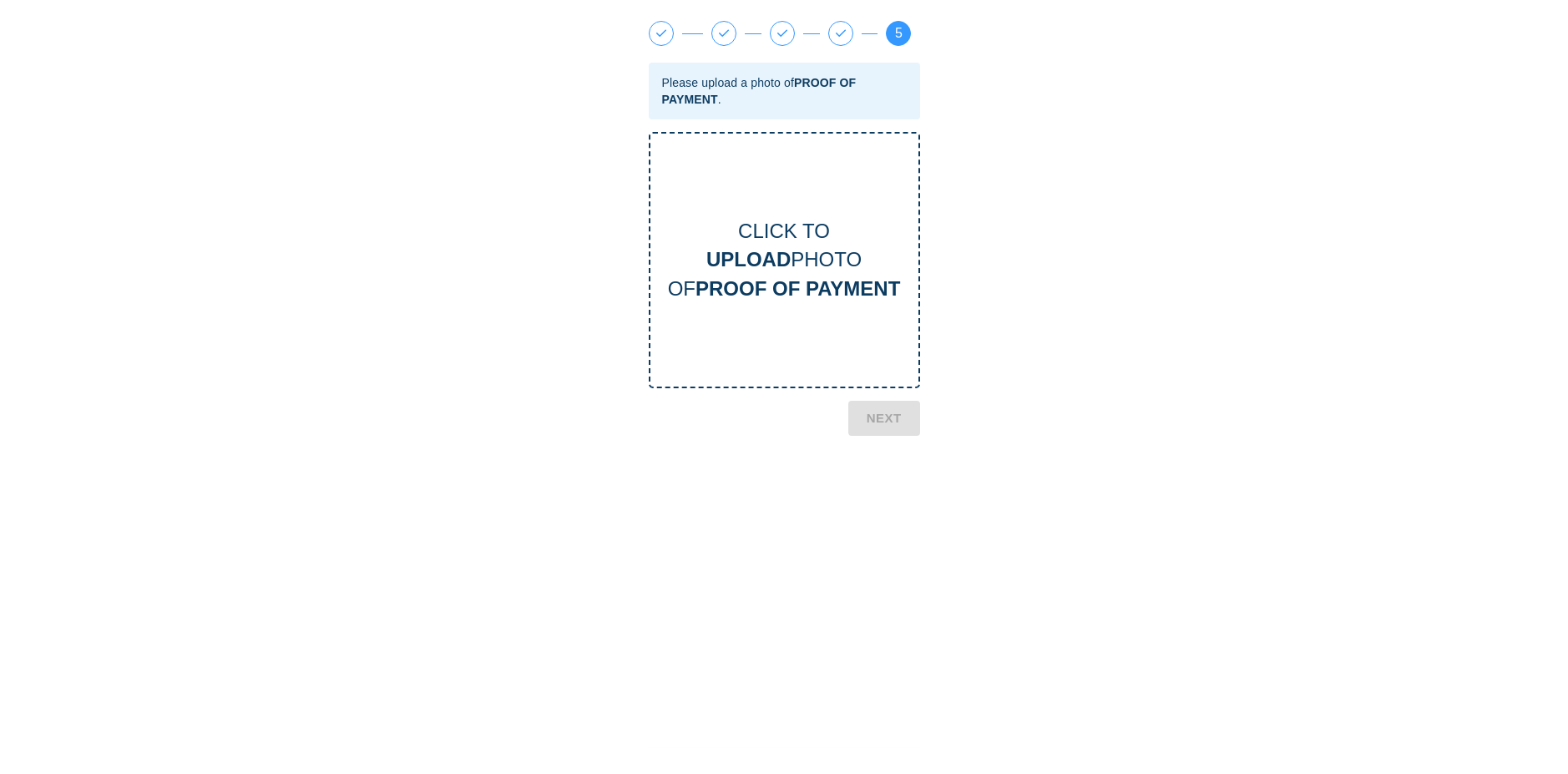
click at [774, 278] on b "PROOF OF PAYMENT" at bounding box center [798, 289] width 205 height 23
click at [879, 505] on b "NEXT" at bounding box center [884, 501] width 35 height 22
